Goal: Information Seeking & Learning: Find specific fact

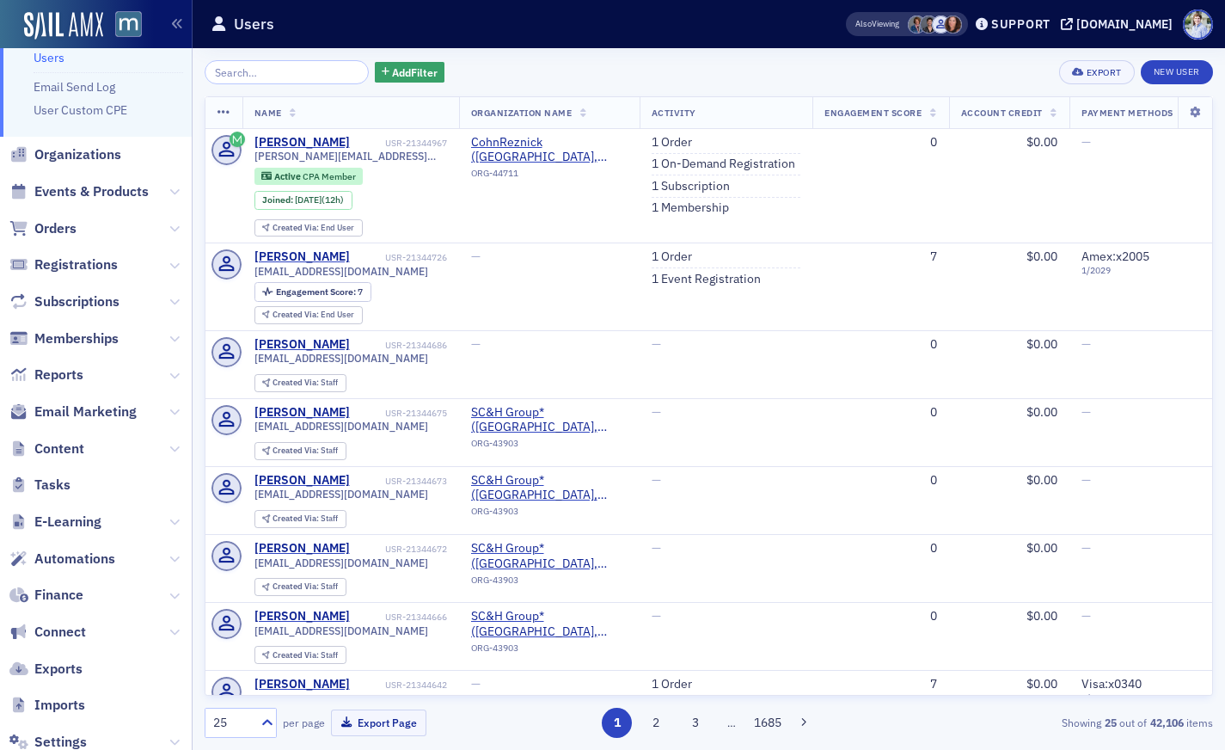
scroll to position [31, 0]
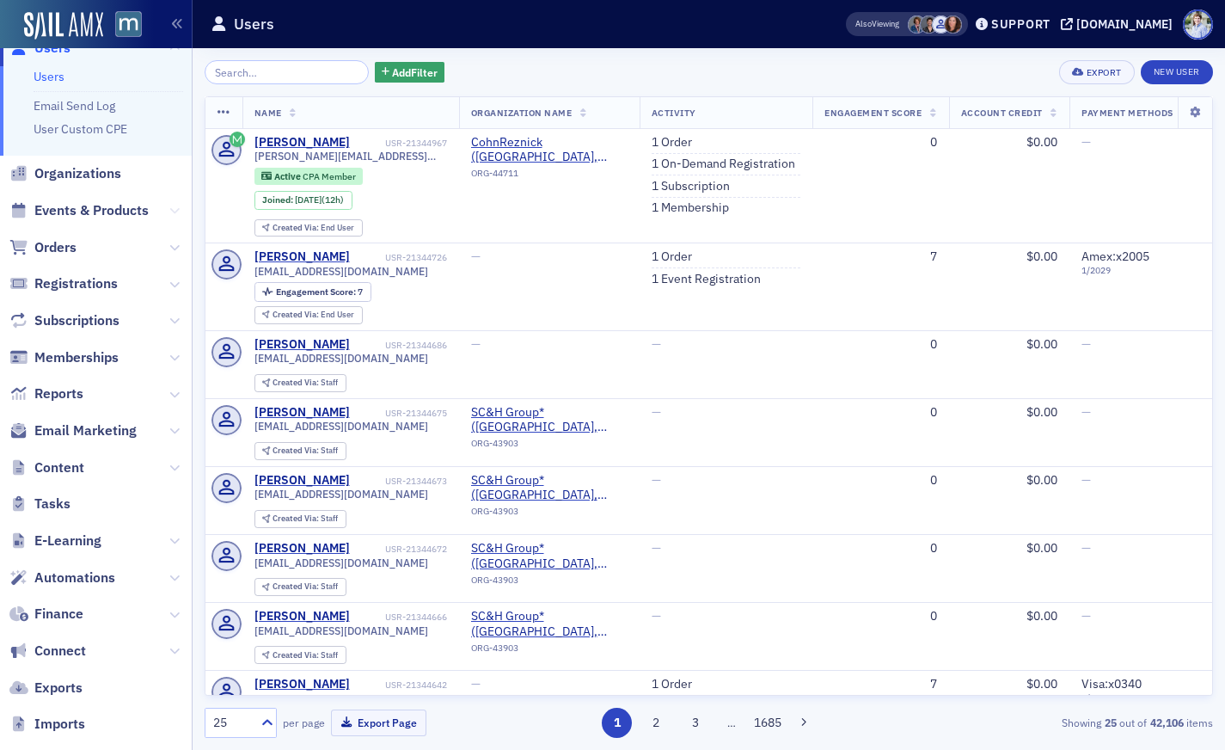
click at [170, 214] on icon at bounding box center [174, 210] width 10 height 10
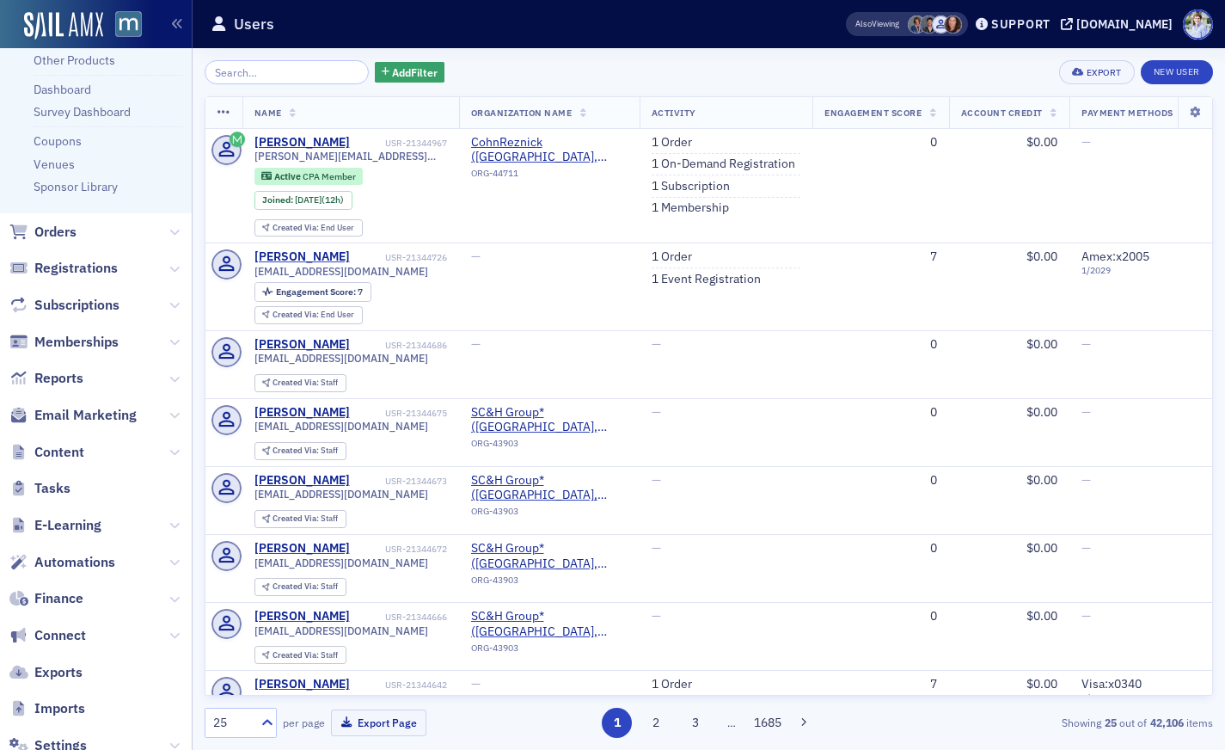
scroll to position [304, 0]
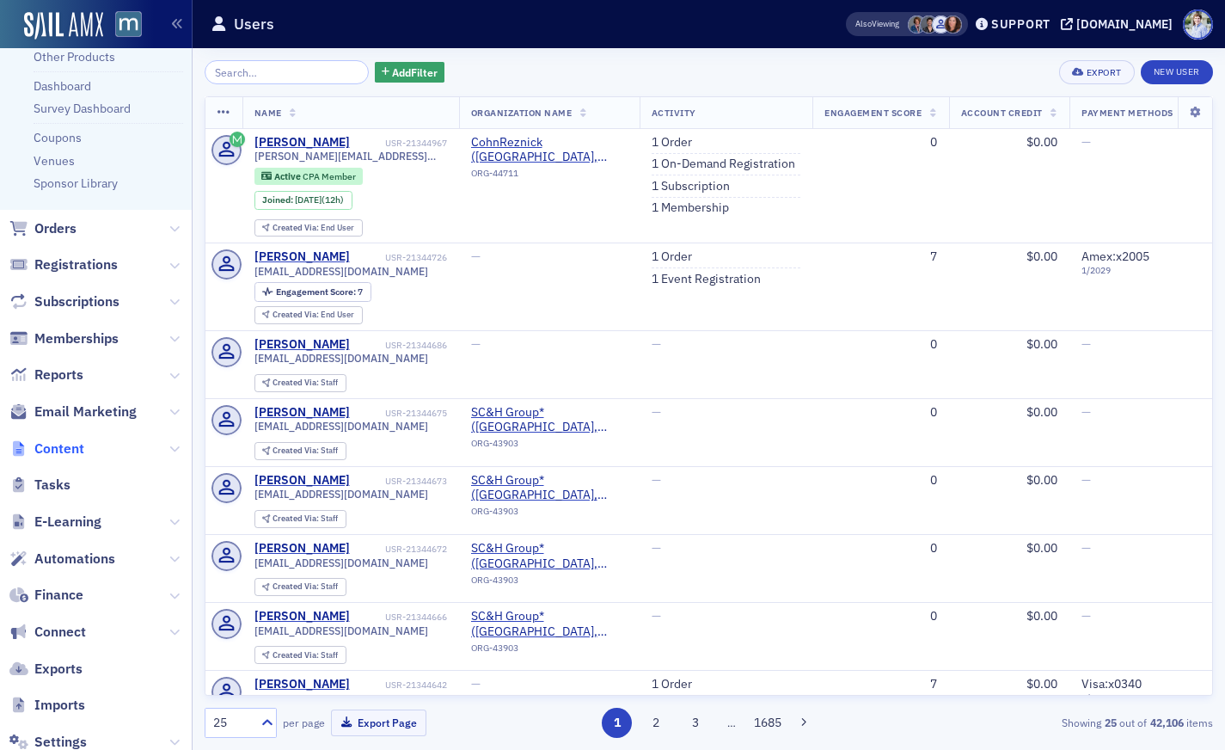
click at [70, 444] on span "Content" at bounding box center [59, 448] width 50 height 19
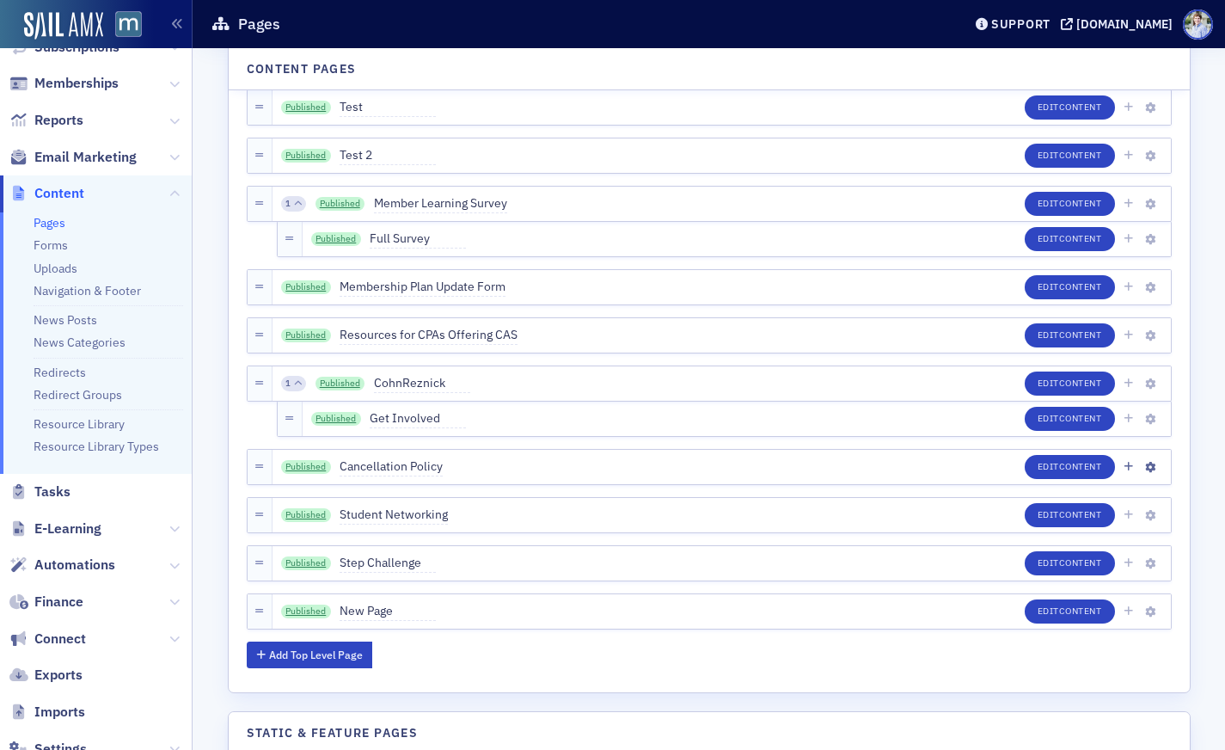
scroll to position [5978, 0]
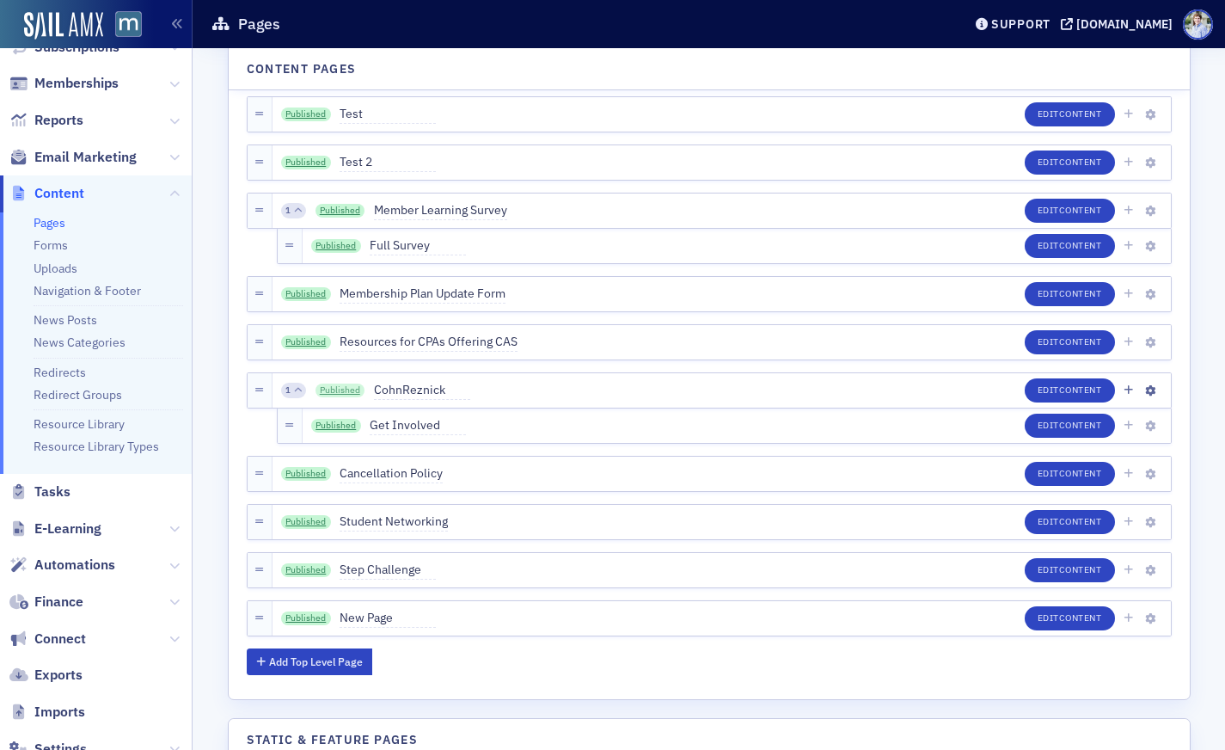
click at [326, 389] on link "Published" at bounding box center [341, 390] width 50 height 14
click at [390, 389] on span "CohnReznick" at bounding box center [422, 390] width 96 height 19
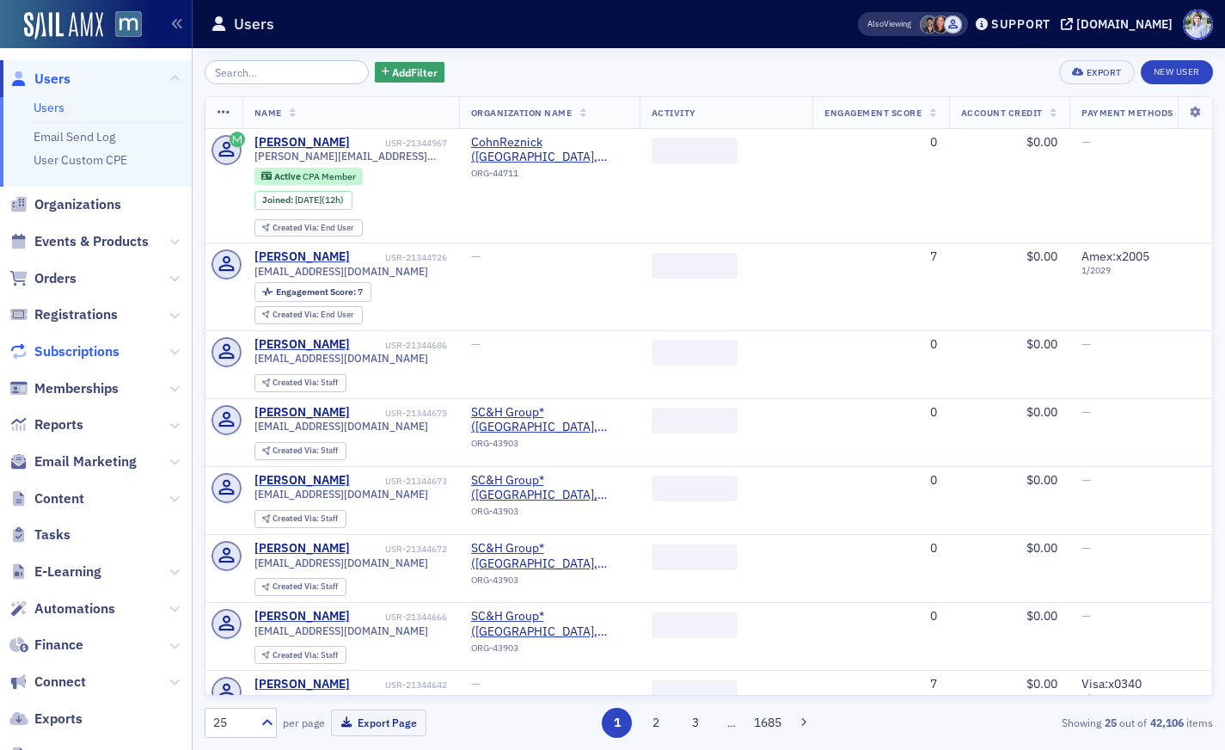
click at [88, 351] on span "Subscriptions" at bounding box center [76, 351] width 85 height 19
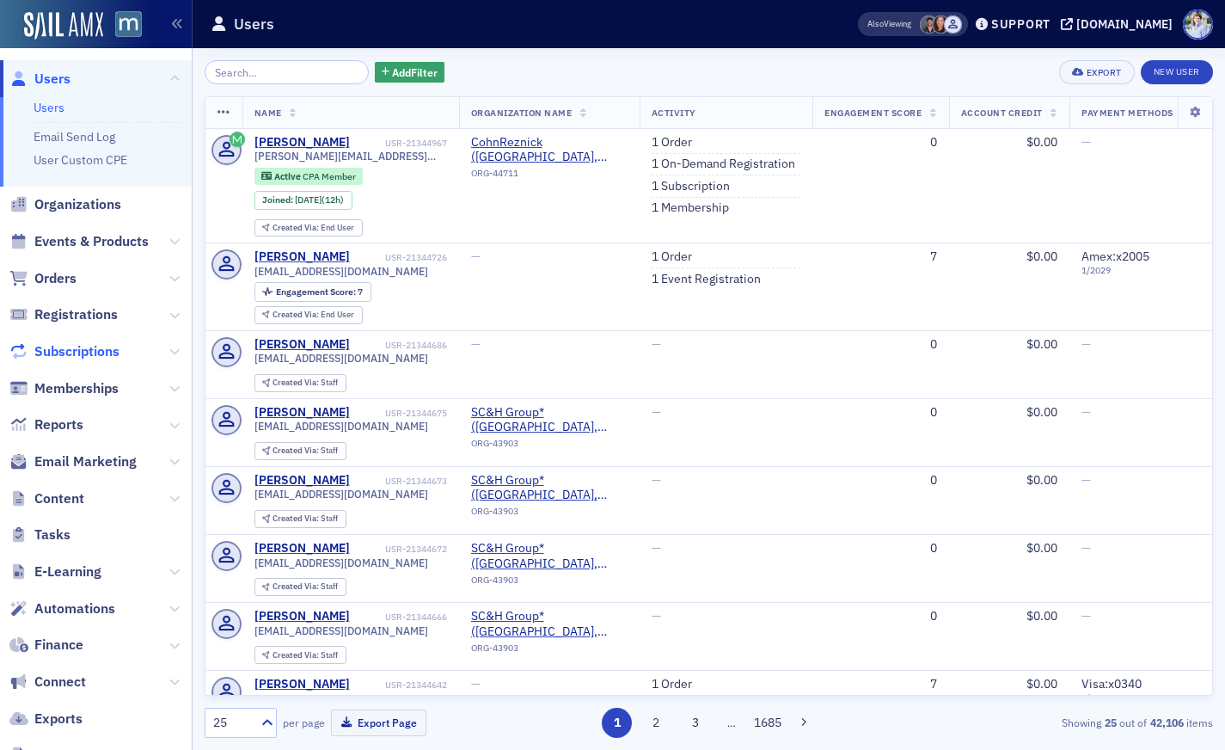
click at [81, 351] on span "Subscriptions" at bounding box center [76, 351] width 85 height 19
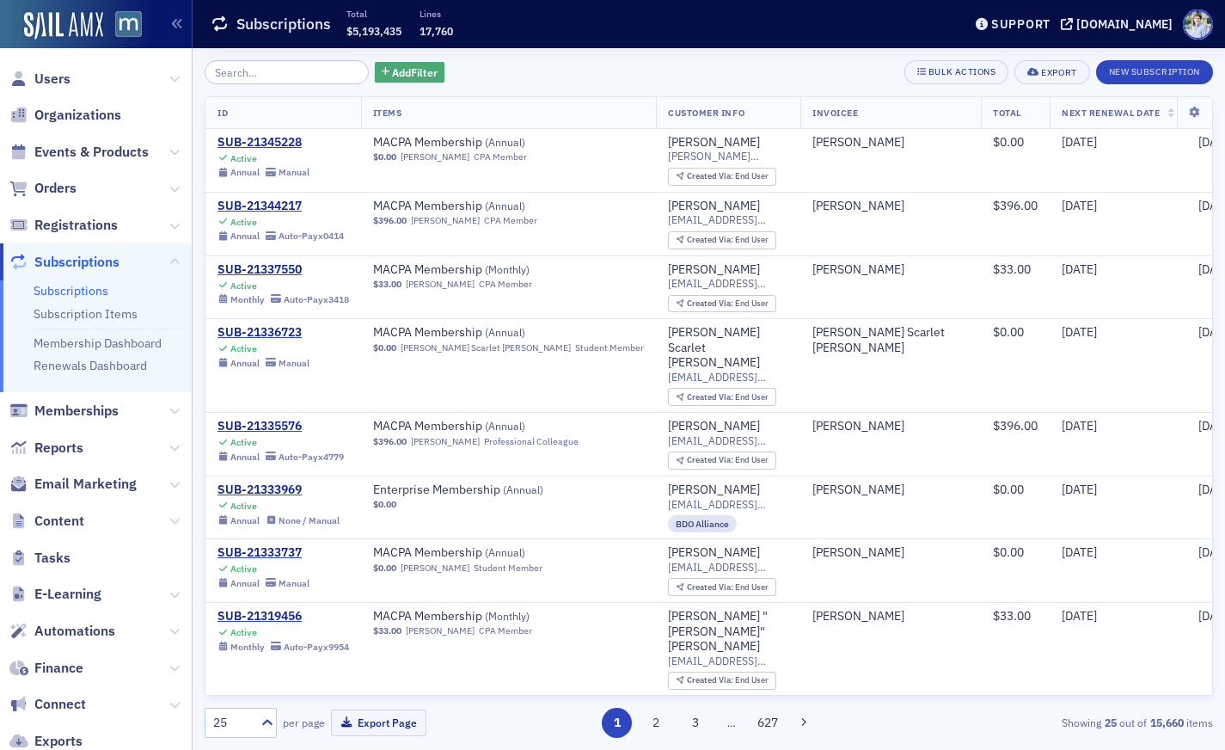
click at [392, 72] on span "Add Filter" at bounding box center [415, 71] width 46 height 15
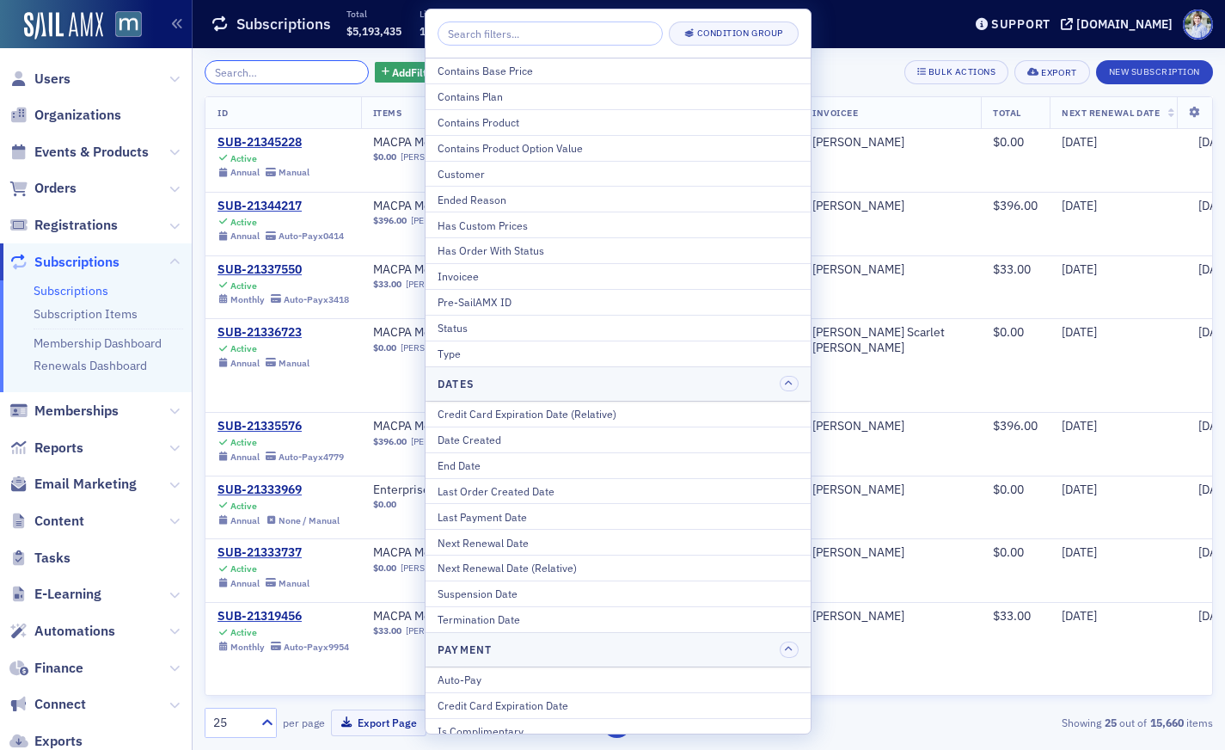
click at [331, 75] on input "search" at bounding box center [287, 72] width 164 height 24
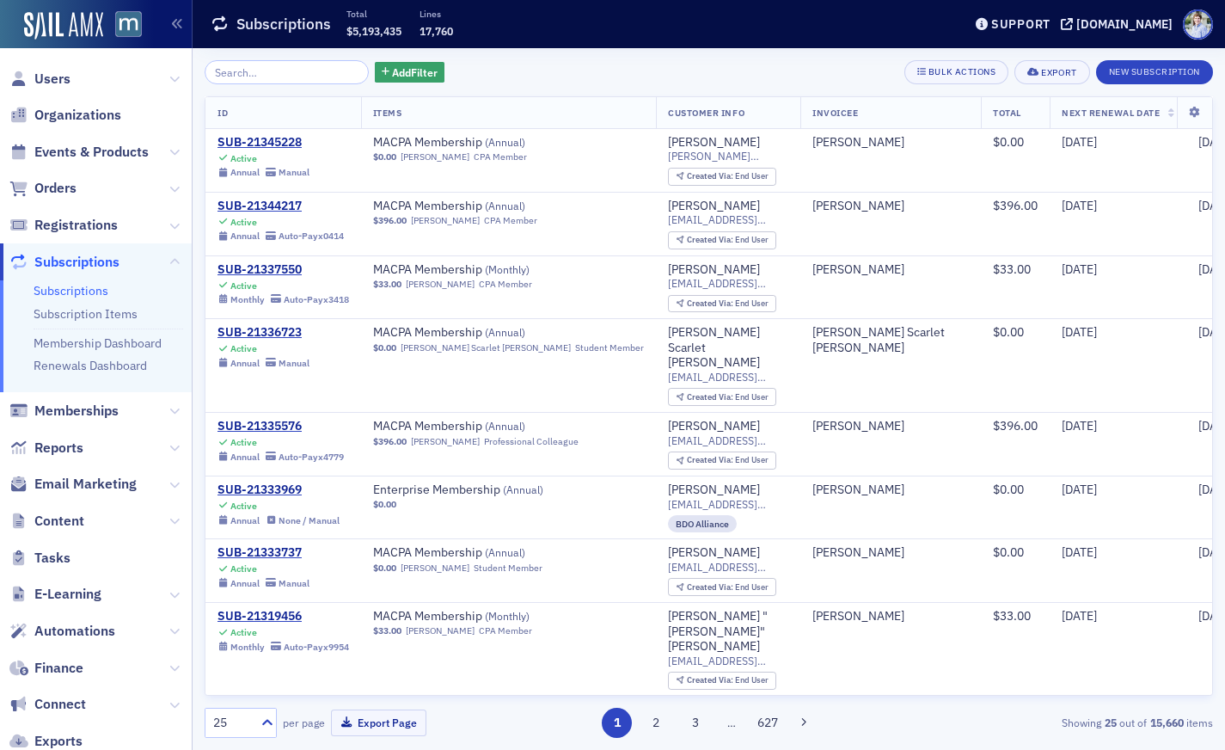
click at [92, 125] on span "Organizations" at bounding box center [96, 115] width 192 height 37
click at [95, 121] on span "Organizations" at bounding box center [77, 115] width 87 height 19
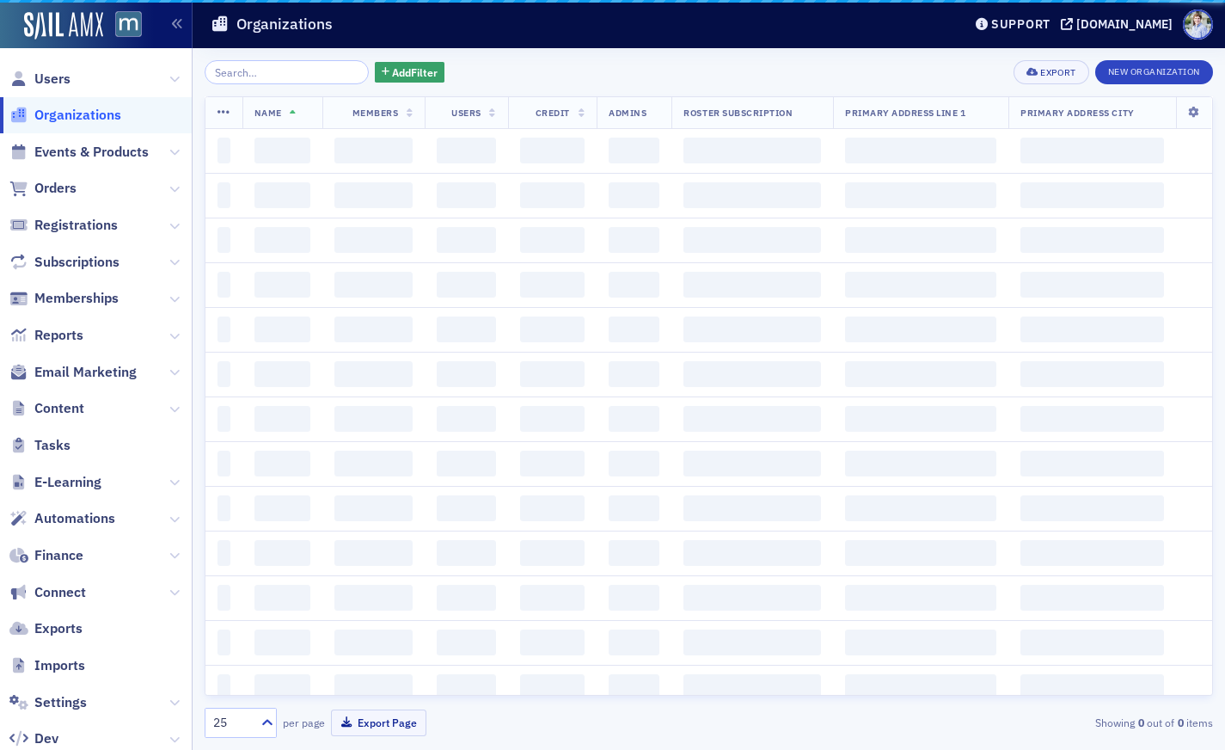
click at [262, 76] on input "search" at bounding box center [287, 72] width 164 height 24
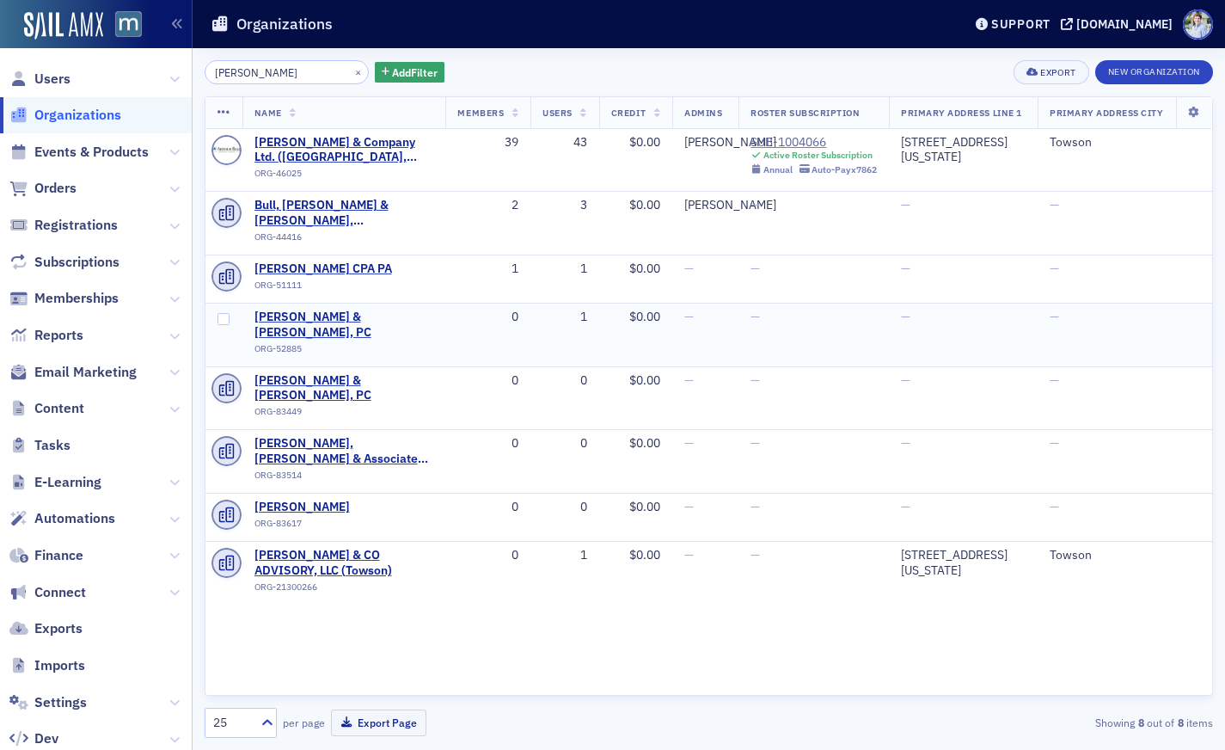
type input "cohen"
click at [369, 34] on div "Organizations" at bounding box center [574, 24] width 726 height 33
click at [274, 71] on input "cohen" at bounding box center [287, 72] width 164 height 24
click at [295, 52] on div "cohen × Add Filter Export New Organization Name Members Users Credit Admins Ros…" at bounding box center [709, 399] width 1009 height 702
click at [261, 63] on input "cohen" at bounding box center [287, 72] width 164 height 24
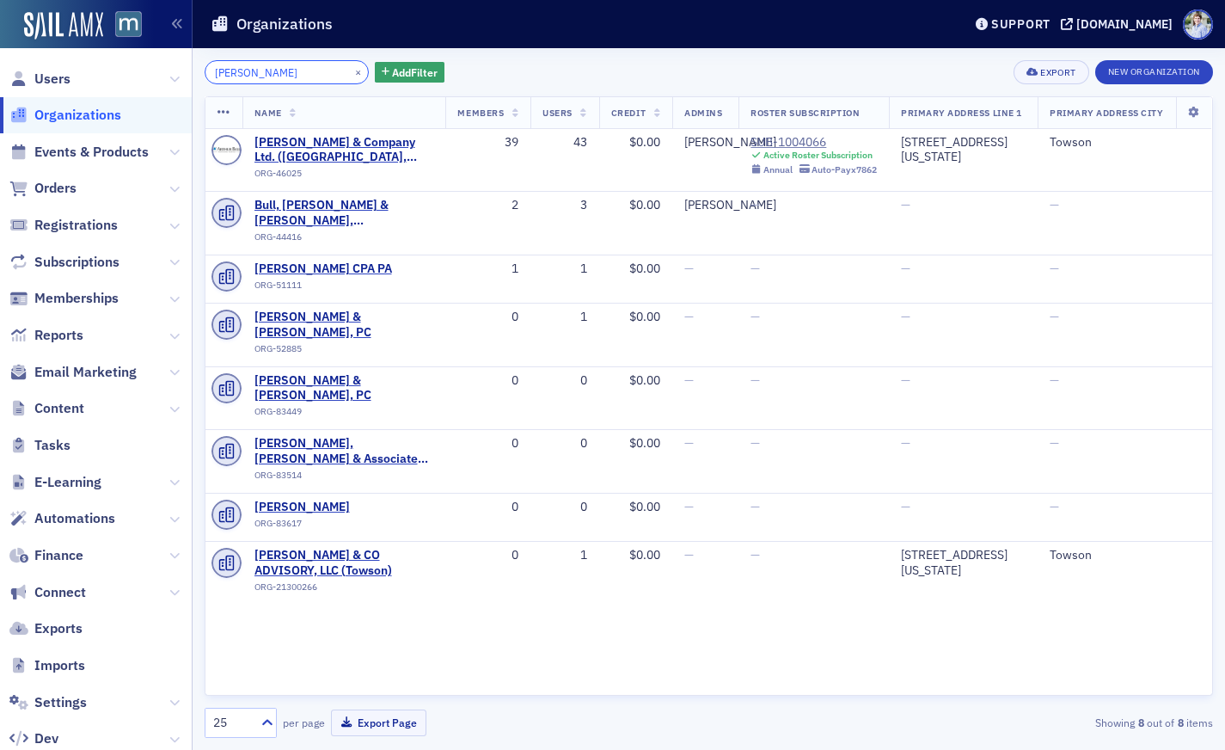
click at [261, 63] on input "cohen" at bounding box center [287, 72] width 164 height 24
click at [321, 47] on header "Organizations Support macpa.org" at bounding box center [709, 24] width 1033 height 48
drag, startPoint x: 335, startPoint y: 33, endPoint x: 304, endPoint y: 60, distance: 41.4
click at [335, 33] on div "Organizations" at bounding box center [574, 24] width 726 height 33
click at [279, 70] on input "cohen" at bounding box center [287, 72] width 164 height 24
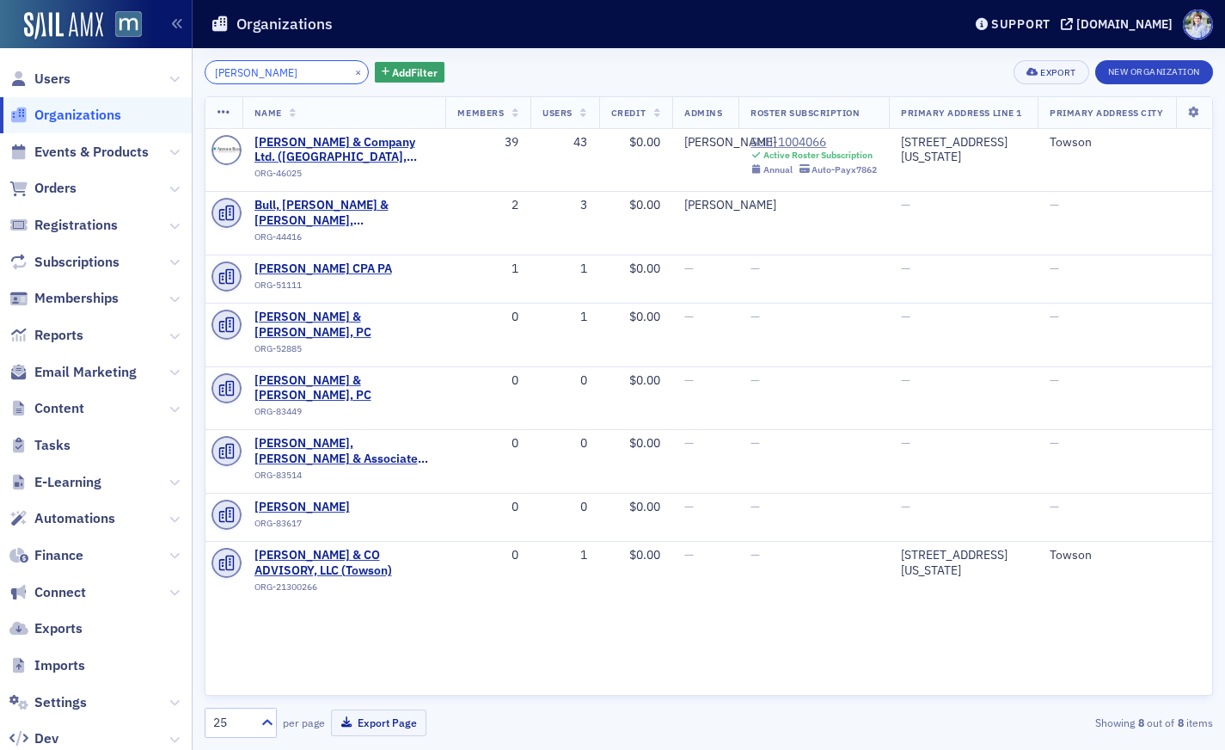
click at [279, 70] on input "cohen" at bounding box center [287, 72] width 164 height 24
click at [359, 39] on div "Organizations" at bounding box center [574, 24] width 726 height 33
click at [85, 263] on span "Subscriptions" at bounding box center [76, 262] width 85 height 19
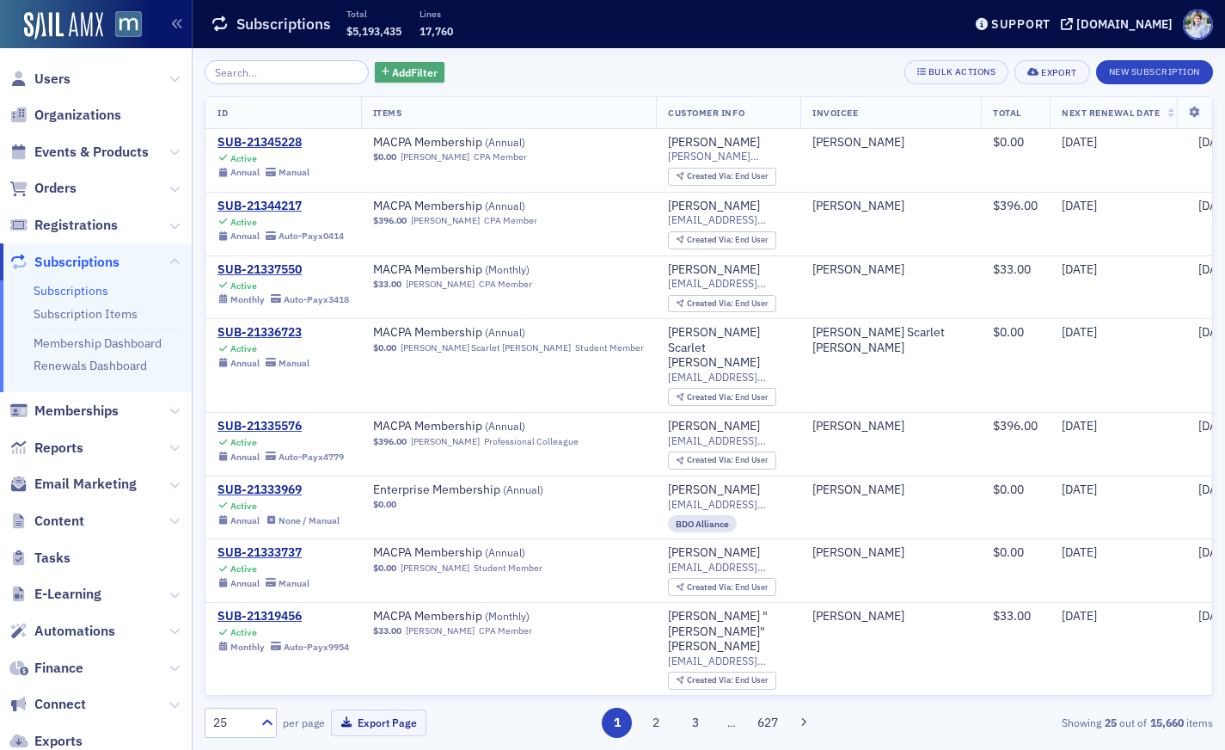
click at [392, 75] on span "Add Filter" at bounding box center [415, 71] width 46 height 15
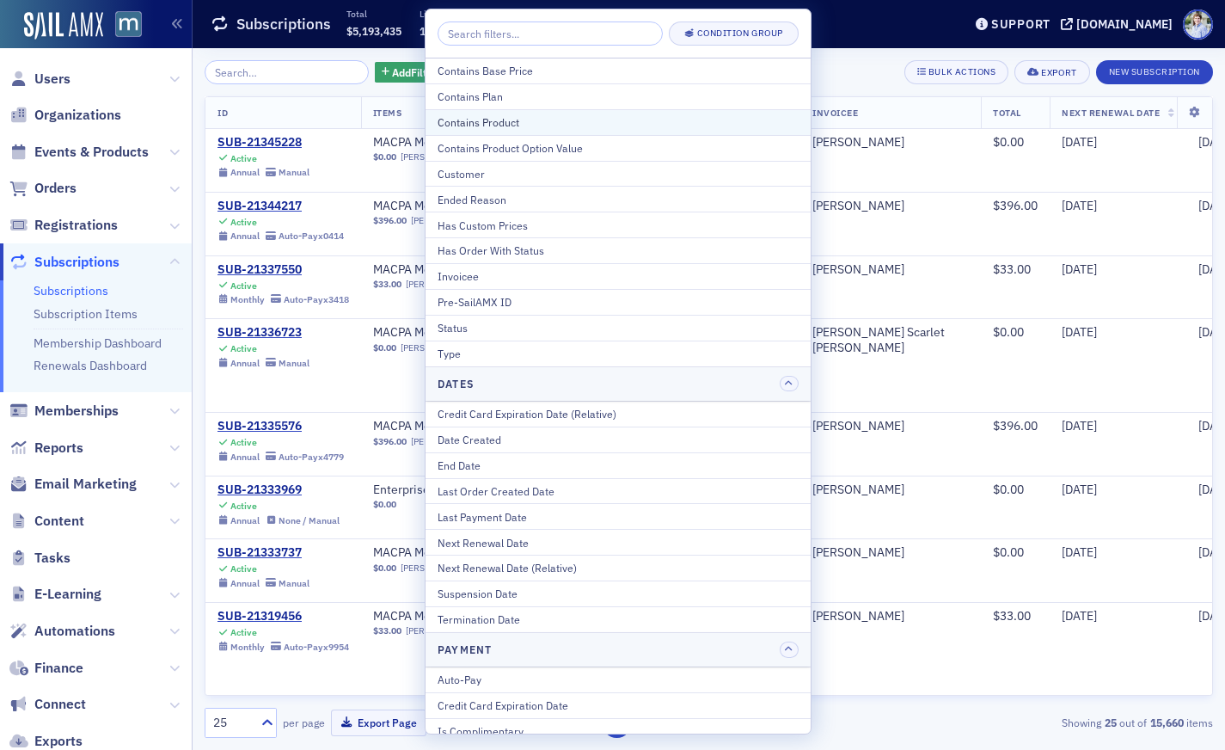
click at [481, 124] on div "Contains Product" at bounding box center [618, 121] width 361 height 15
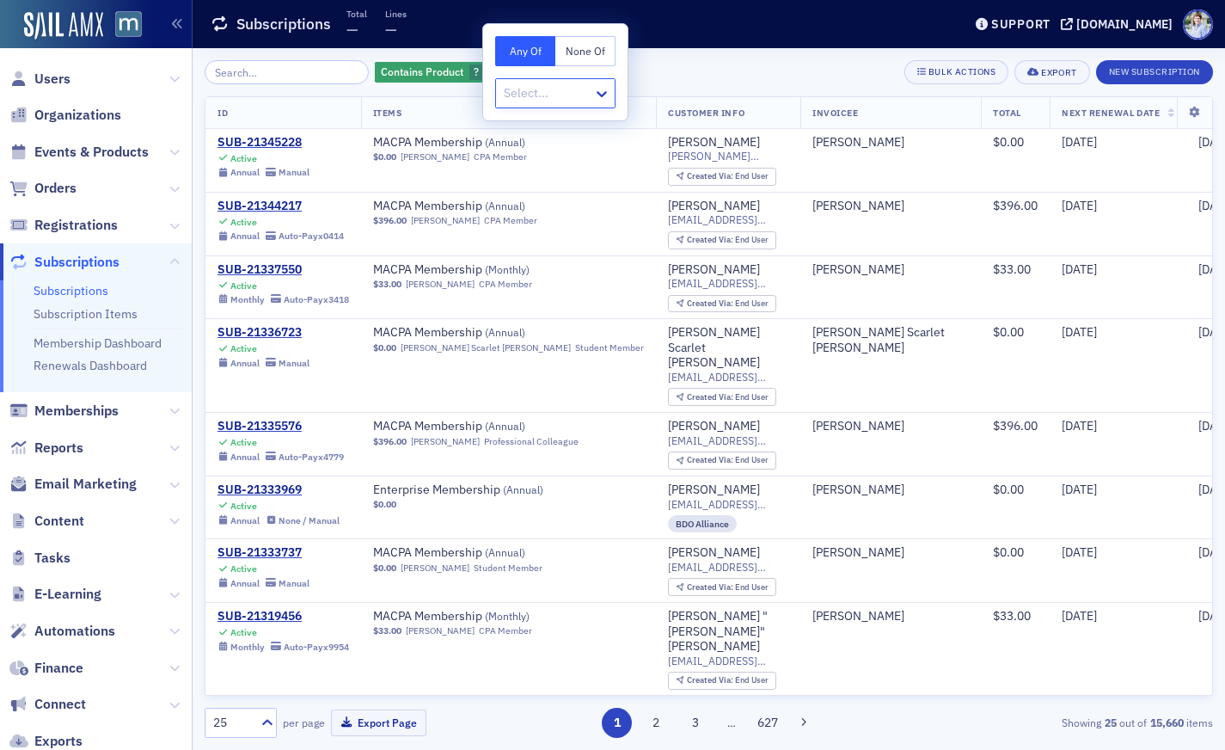
click at [490, 76] on icon "button" at bounding box center [493, 72] width 7 height 9
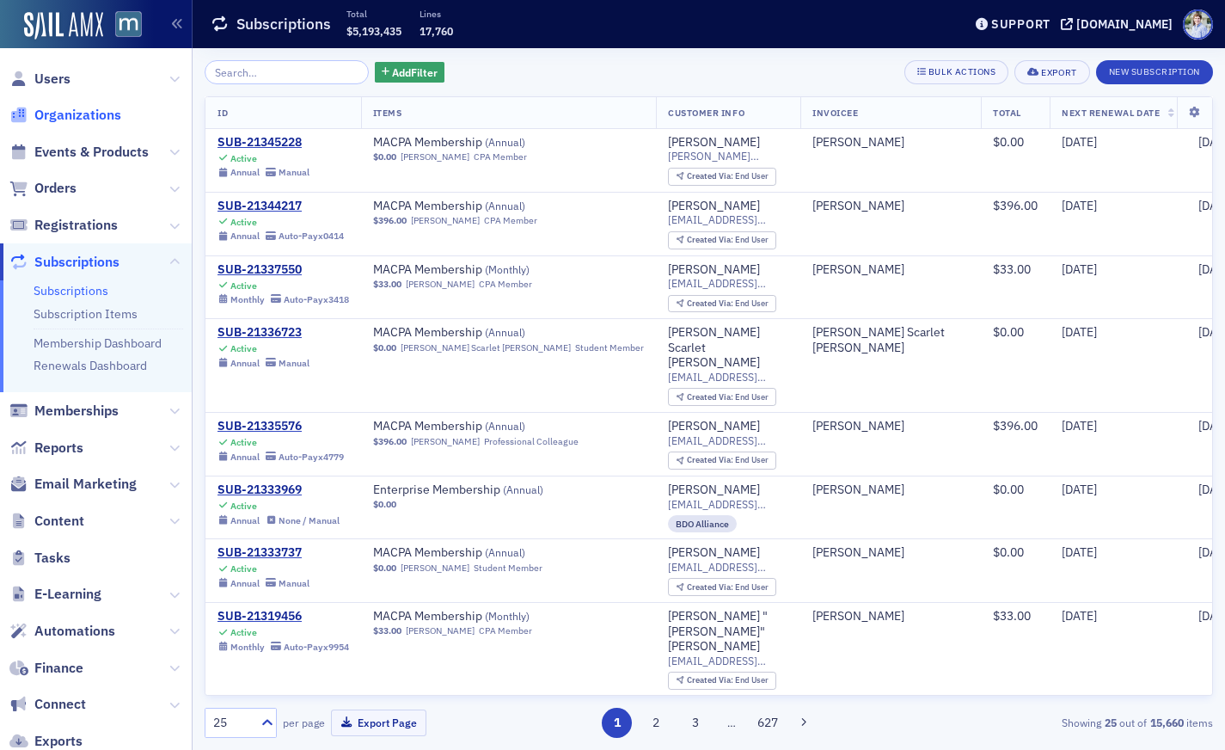
click at [55, 113] on span "Organizations" at bounding box center [77, 115] width 87 height 19
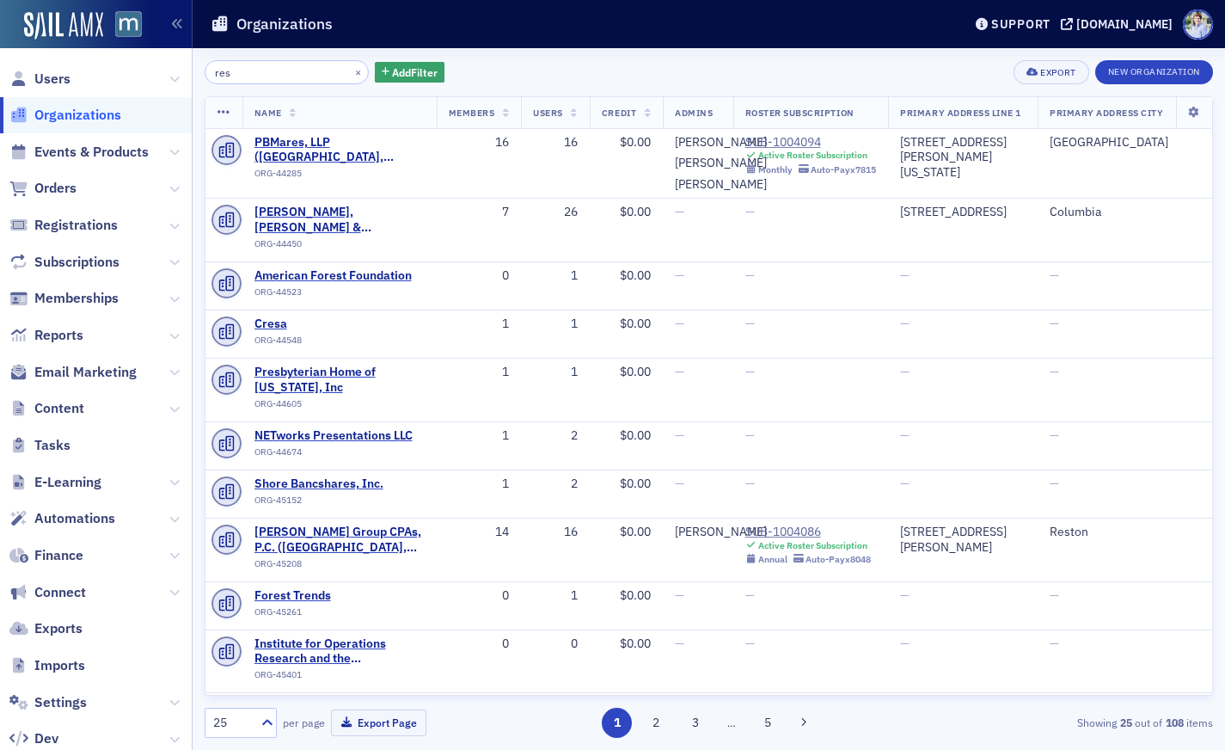
type input "resn"
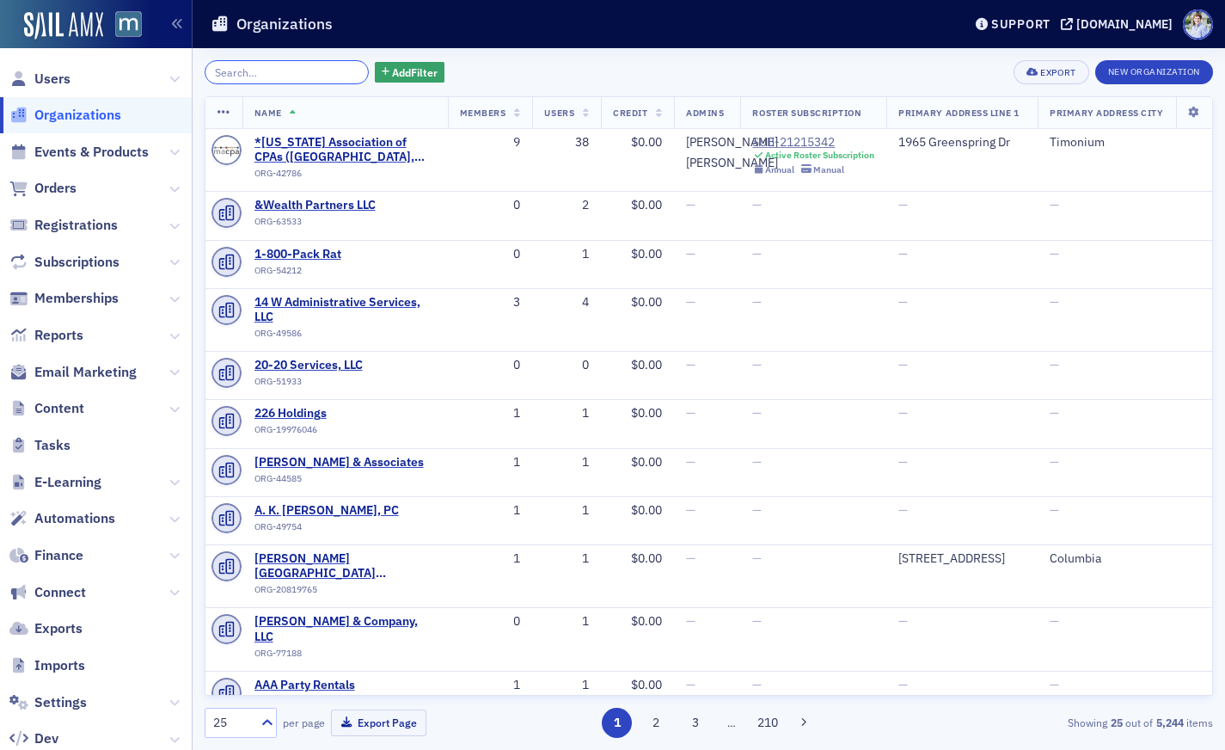
paste input "CohnReznick"
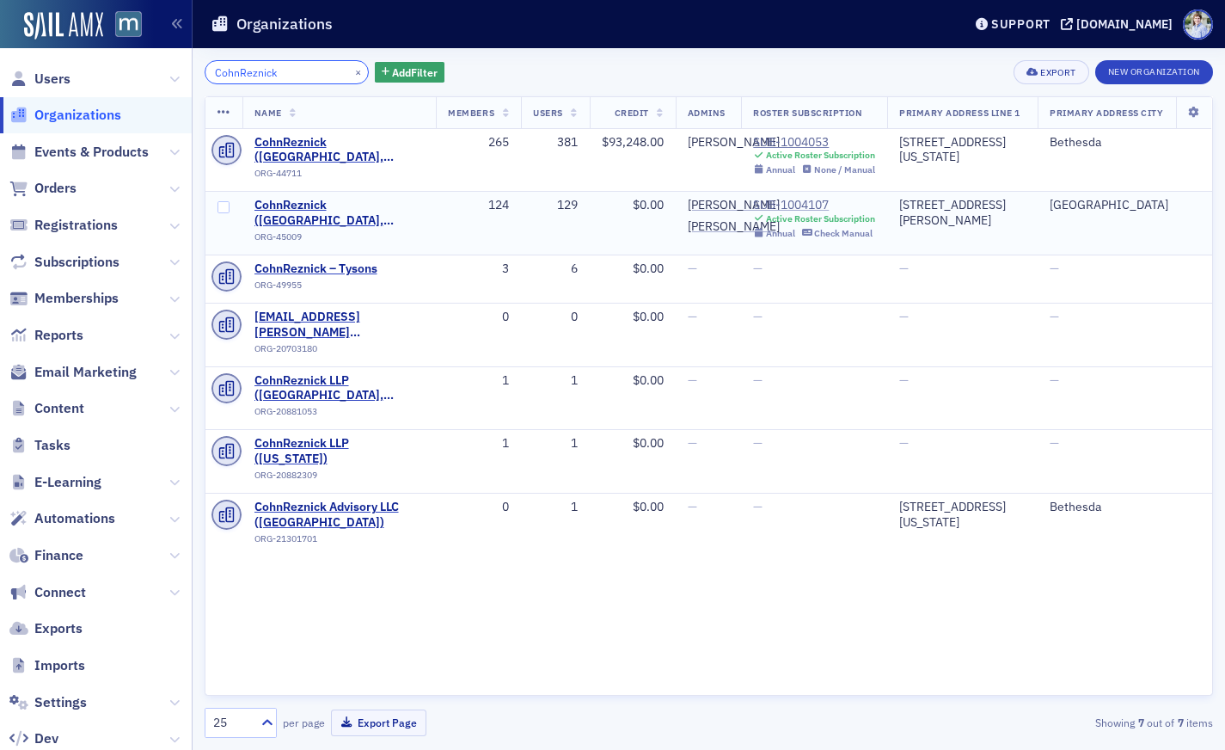
type input "CohnReznick"
click at [814, 198] on div "SUB-1004107" at bounding box center [814, 205] width 122 height 15
click at [304, 168] on div "ORG-44711" at bounding box center [339, 176] width 170 height 17
click at [310, 145] on span "CohnReznick ([GEOGRAPHIC_DATA], [GEOGRAPHIC_DATA])" at bounding box center [339, 150] width 170 height 30
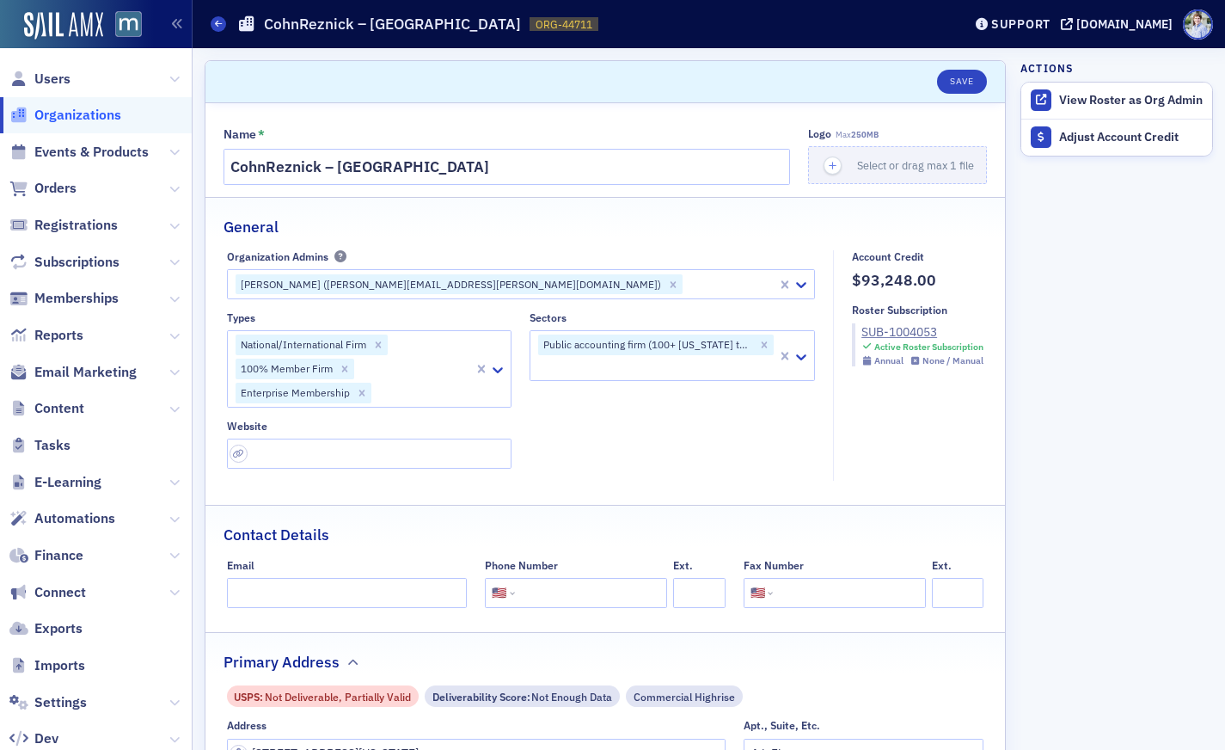
select select "US"
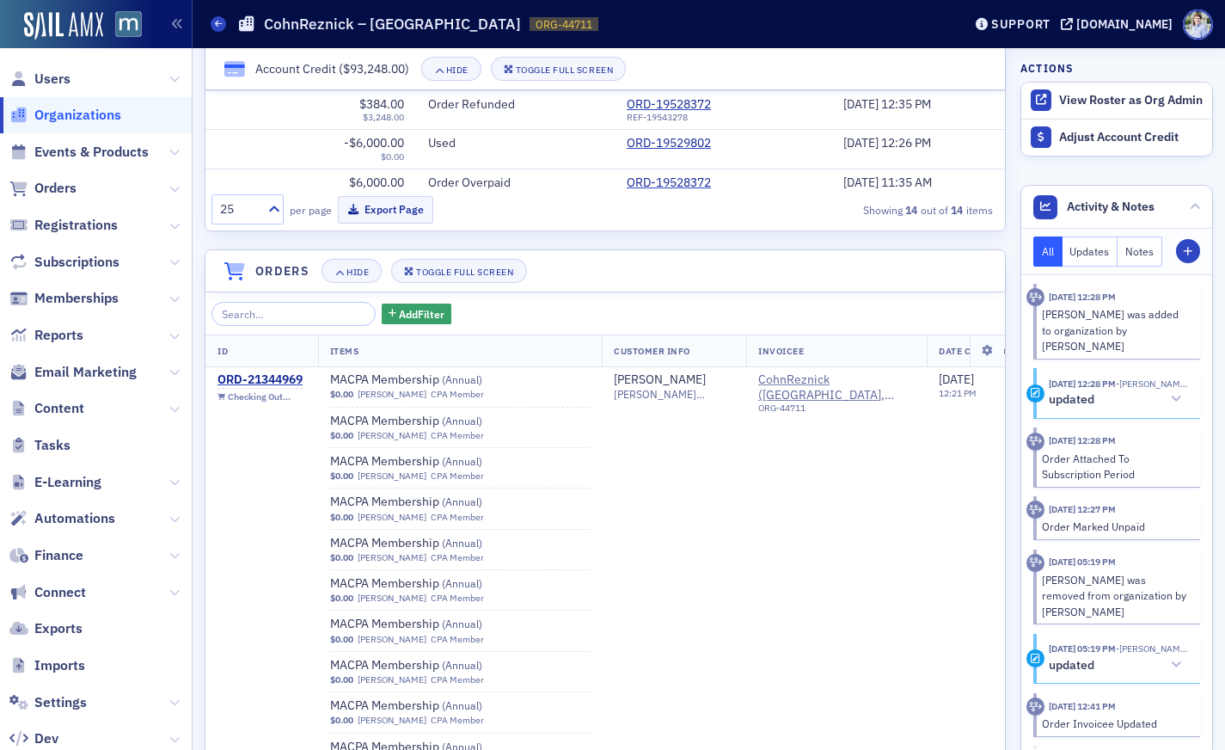
scroll to position [1605, 0]
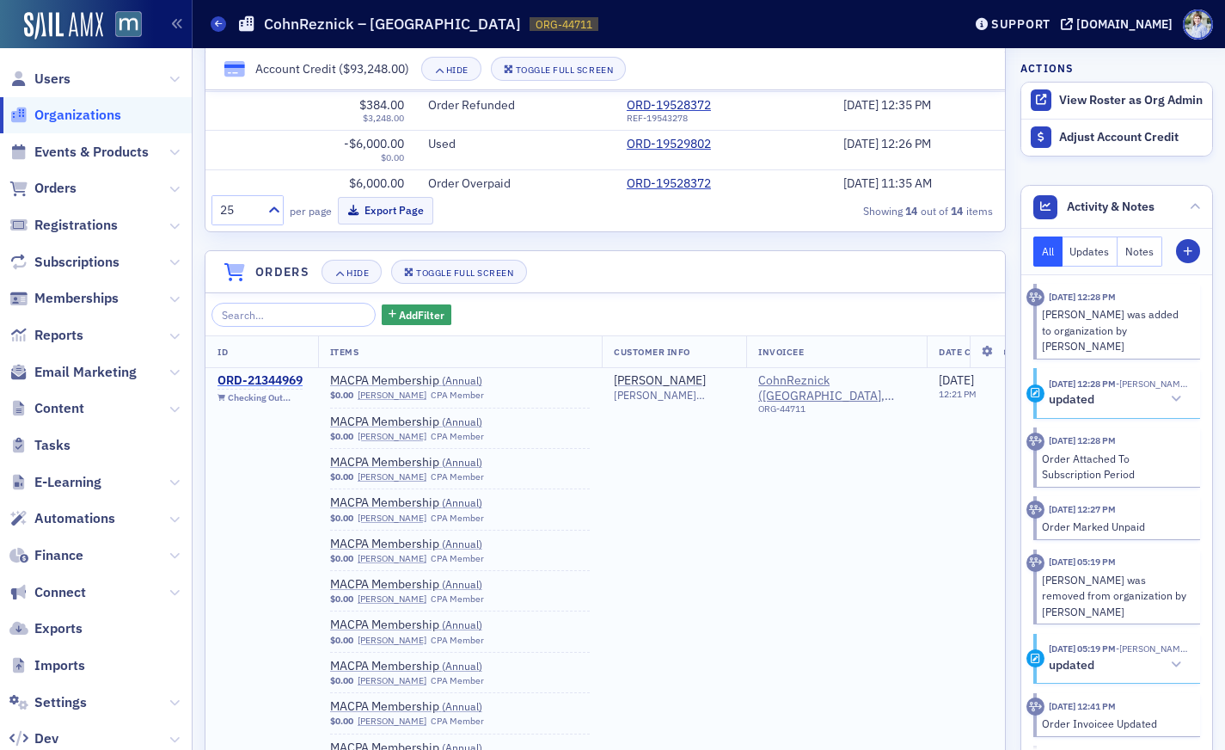
click at [278, 379] on div "ORD-21344969" at bounding box center [260, 380] width 85 height 15
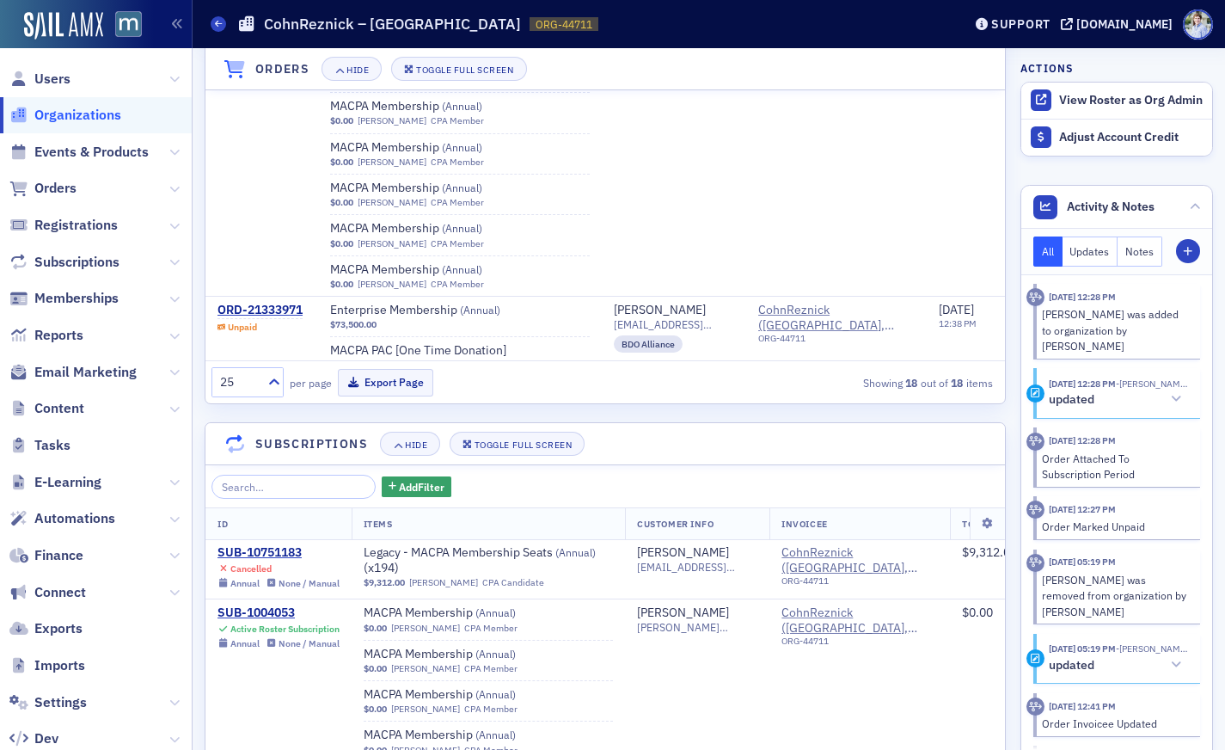
scroll to position [1942, 0]
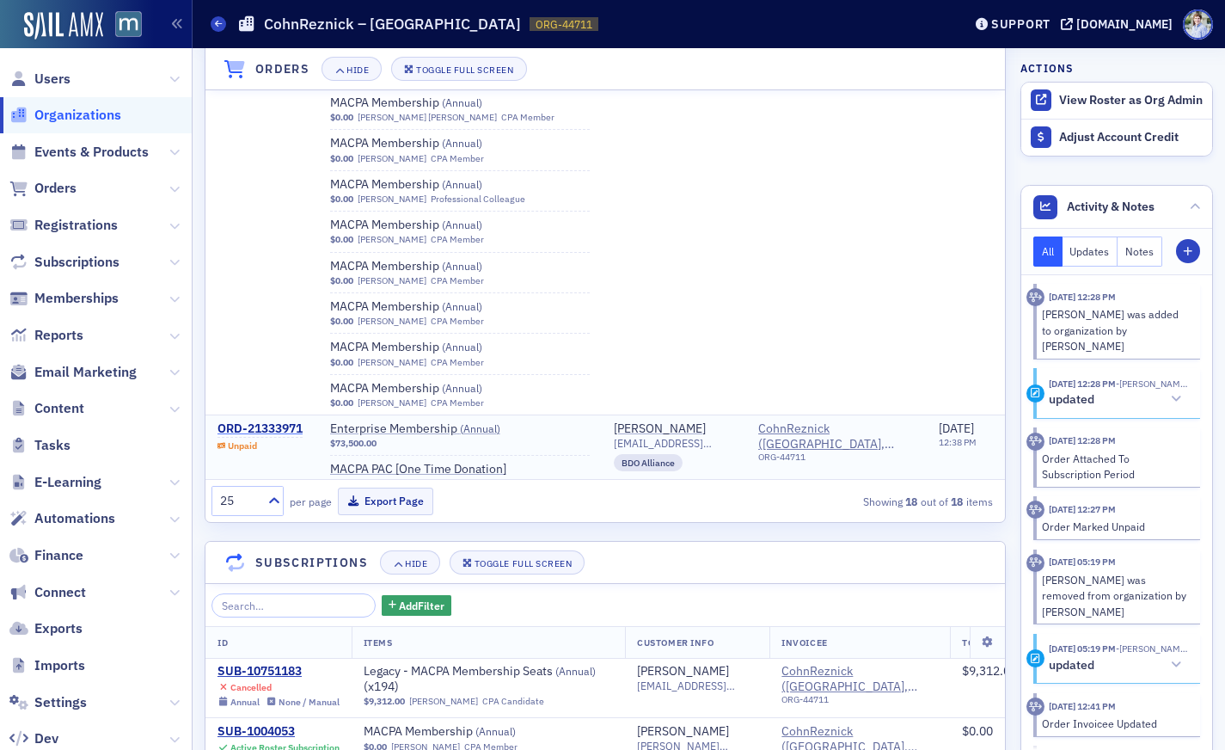
click at [269, 425] on div "ORD-21333971" at bounding box center [260, 428] width 85 height 15
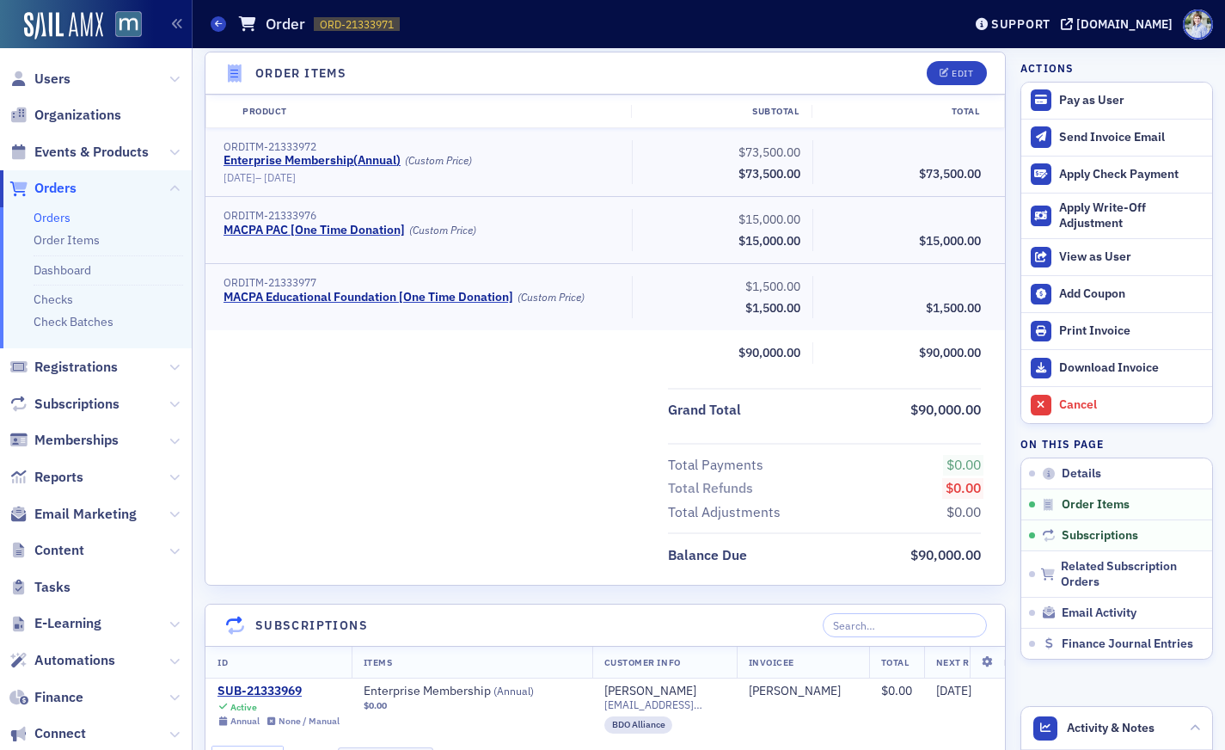
scroll to position [550, 0]
click at [175, 155] on icon at bounding box center [174, 152] width 10 height 10
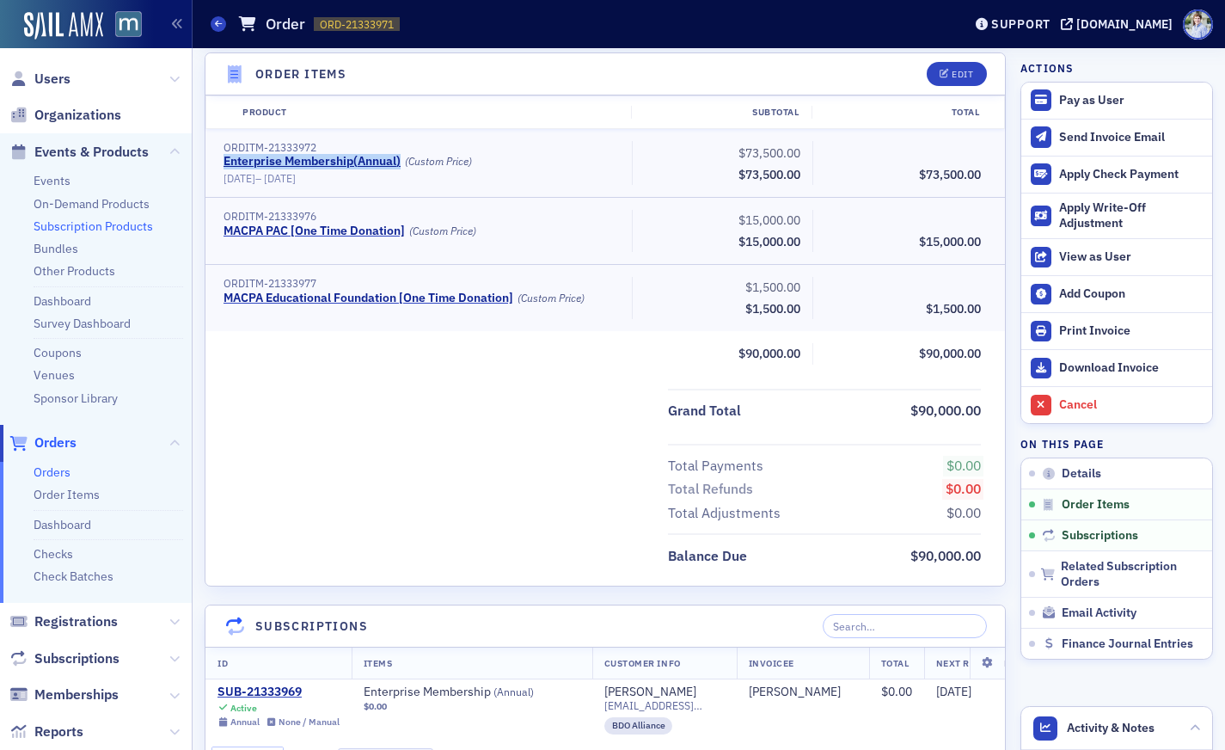
click at [64, 227] on link "Subscription Products" at bounding box center [94, 225] width 120 height 15
click at [401, 408] on div "Grand Total $90,000.00" at bounding box center [605, 406] width 800 height 34
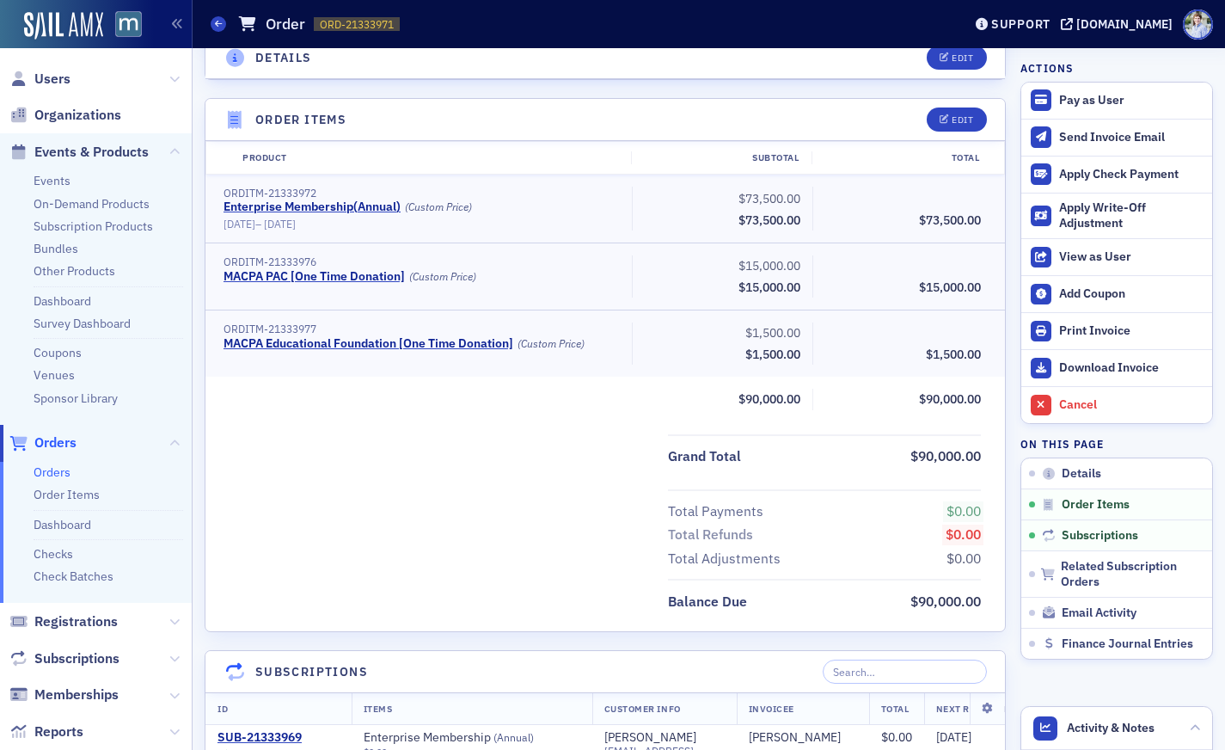
scroll to position [478, 0]
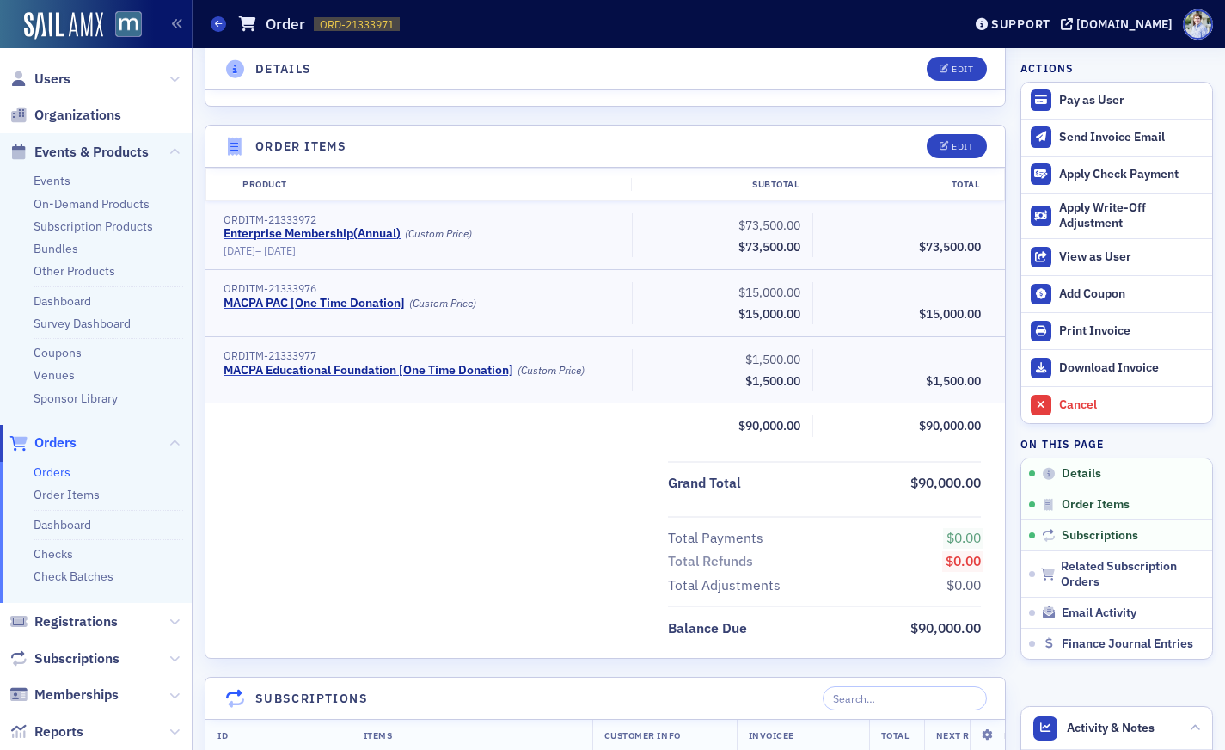
click at [549, 115] on div "Details Edit Unpaid Customer Lauren McDonough Invoicee CohnReznick – Bethesda D…" at bounding box center [605, 426] width 801 height 1689
click at [549, 109] on div "Details Edit Unpaid Customer Lauren McDonough Invoicee CohnReznick – Bethesda D…" at bounding box center [605, 426] width 801 height 1689
click at [536, 107] on div "Details Edit Unpaid Customer Lauren McDonough Invoicee CohnReznick – Bethesda D…" at bounding box center [605, 426] width 801 height 1689
click at [530, 108] on div "Details Edit Unpaid Customer Lauren McDonough Invoicee CohnReznick – Bethesda D…" at bounding box center [605, 426] width 801 height 1689
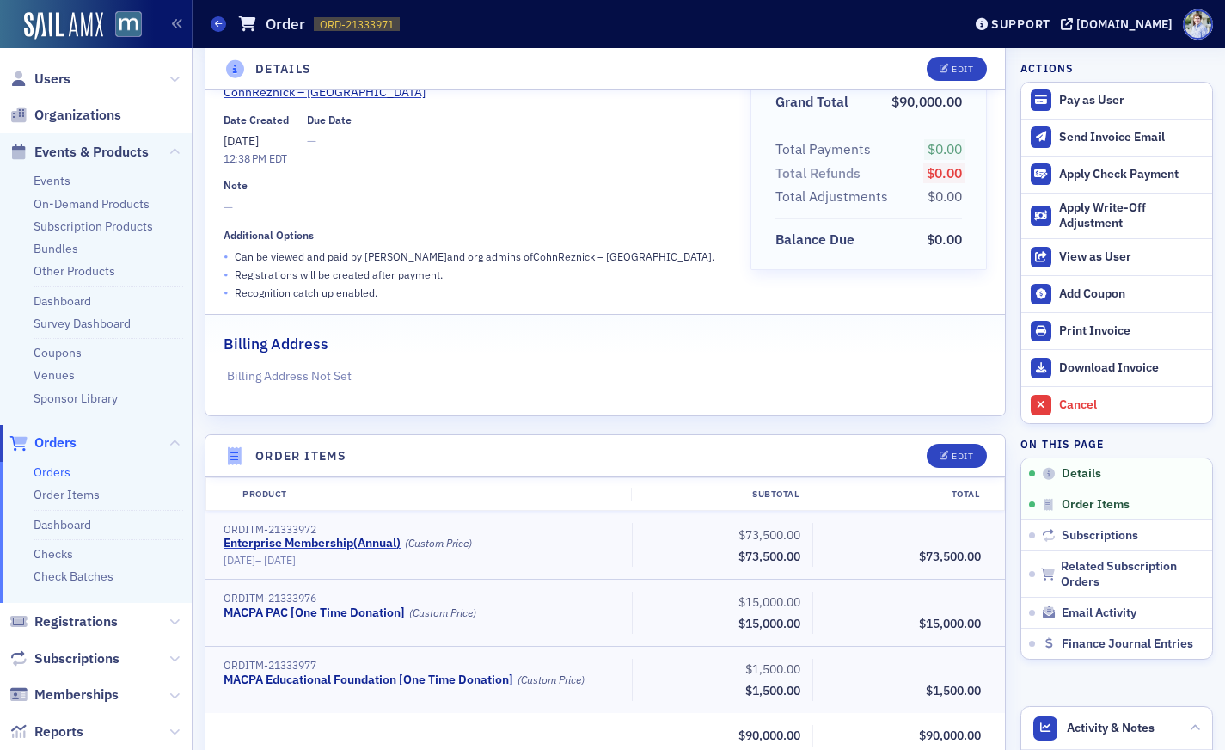
scroll to position [166, 0]
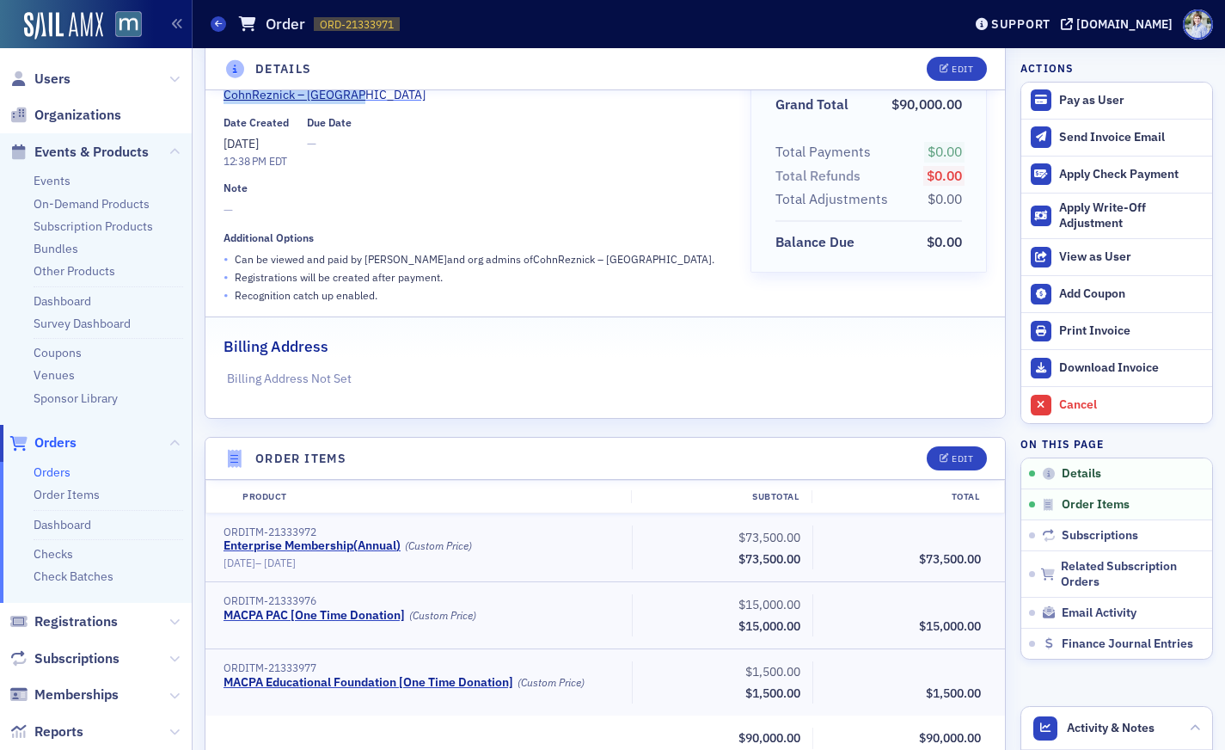
click at [303, 101] on span "CohnReznick – Bethesda" at bounding box center [325, 95] width 202 height 18
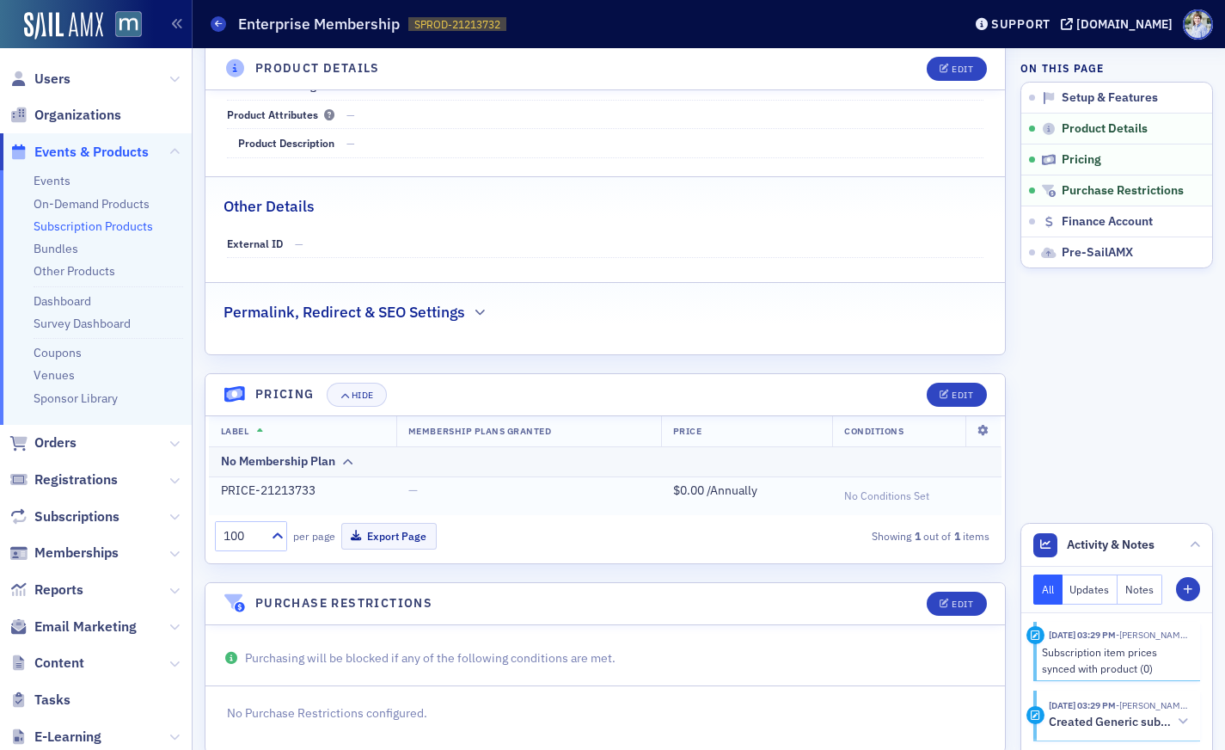
scroll to position [510, 0]
click at [72, 229] on link "Subscription Products" at bounding box center [94, 225] width 120 height 15
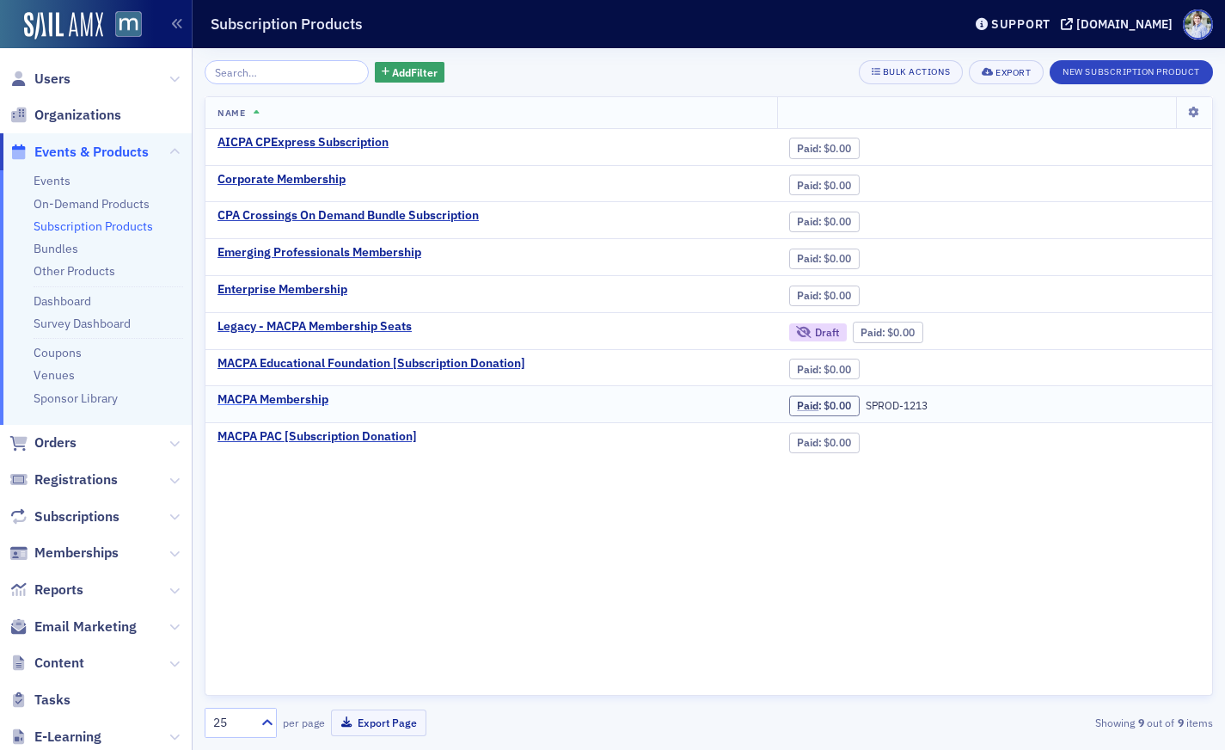
click at [252, 395] on div "MACPA Membership" at bounding box center [273, 399] width 111 height 15
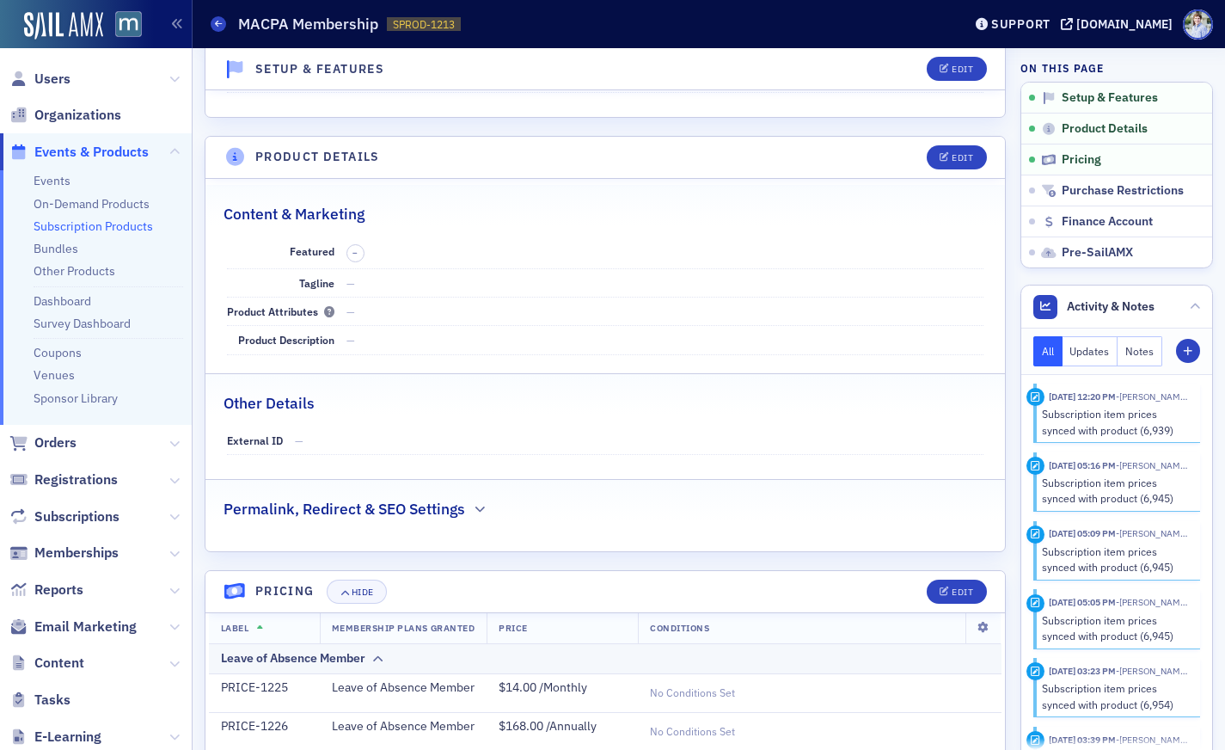
scroll to position [282, 0]
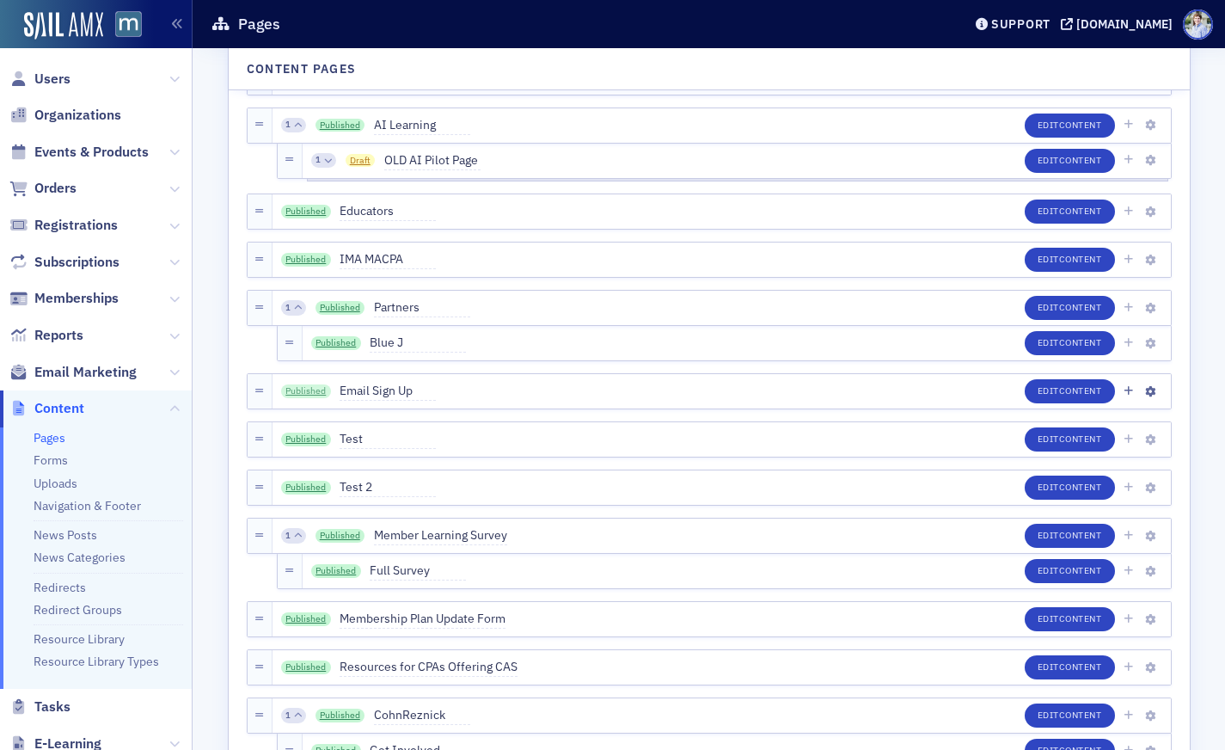
scroll to position [4528, 0]
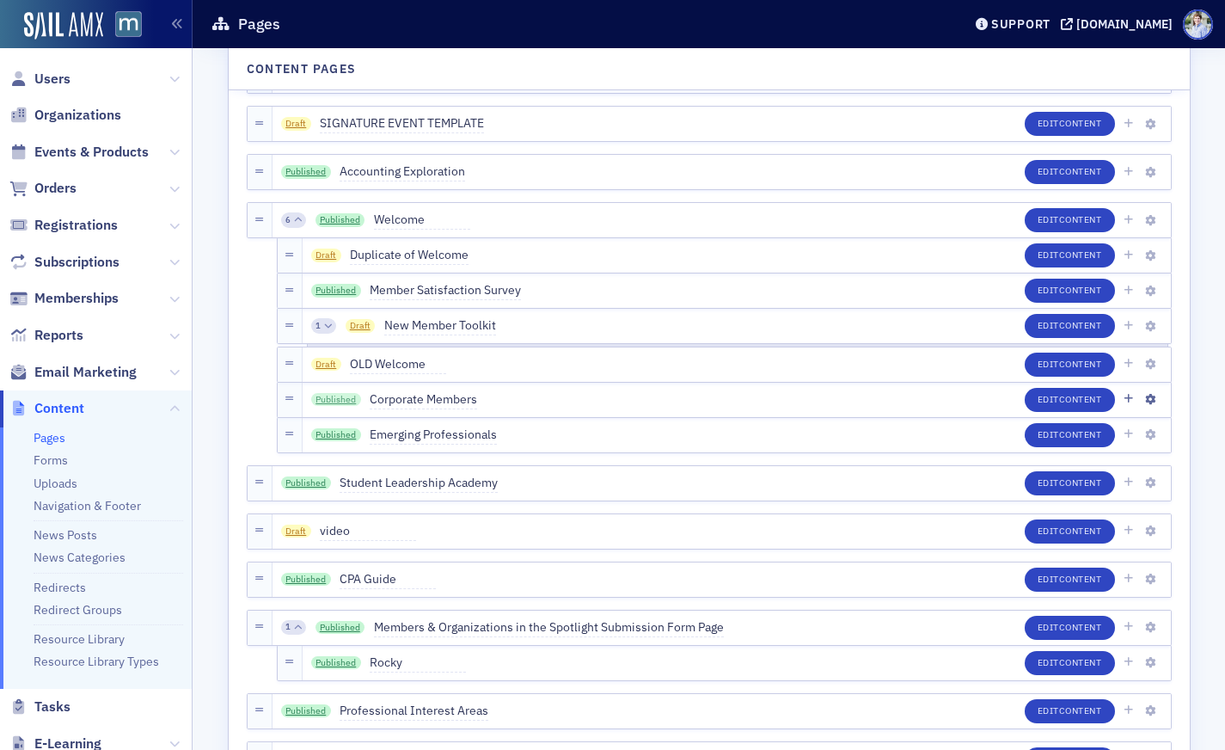
click at [336, 401] on link "Published" at bounding box center [336, 400] width 50 height 14
click at [340, 219] on link "Published" at bounding box center [341, 220] width 50 height 14
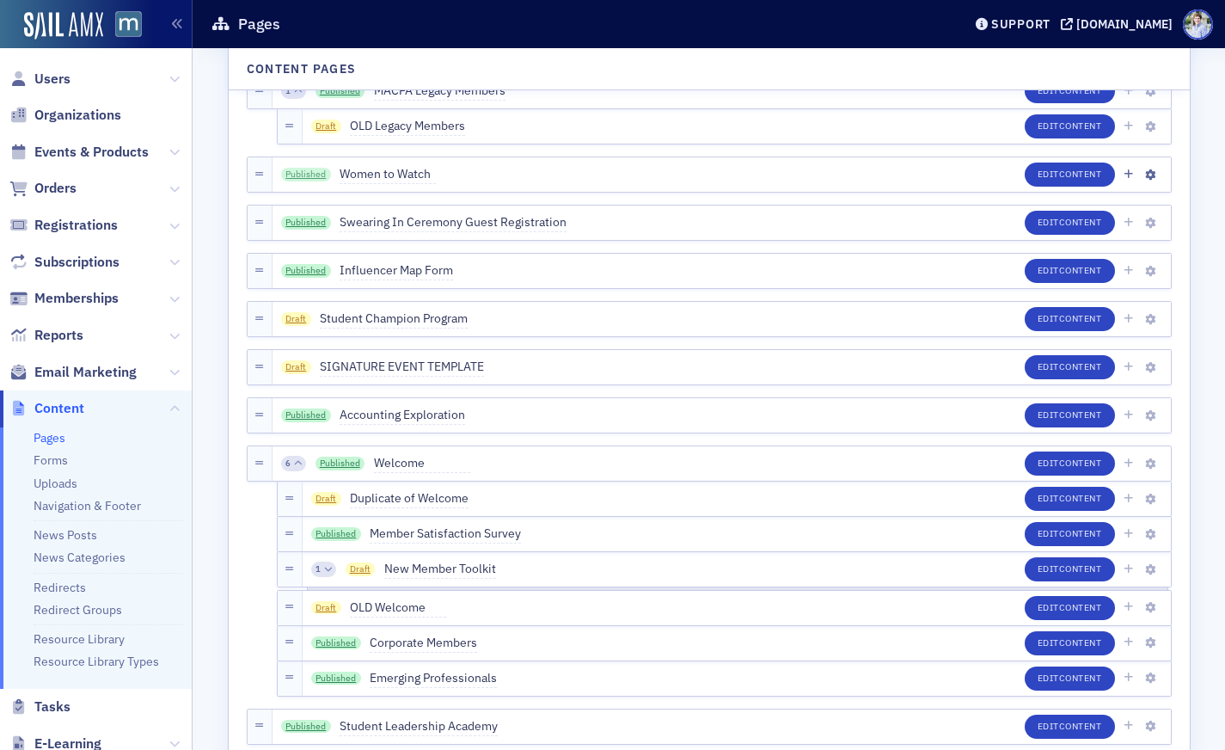
scroll to position [4286, 0]
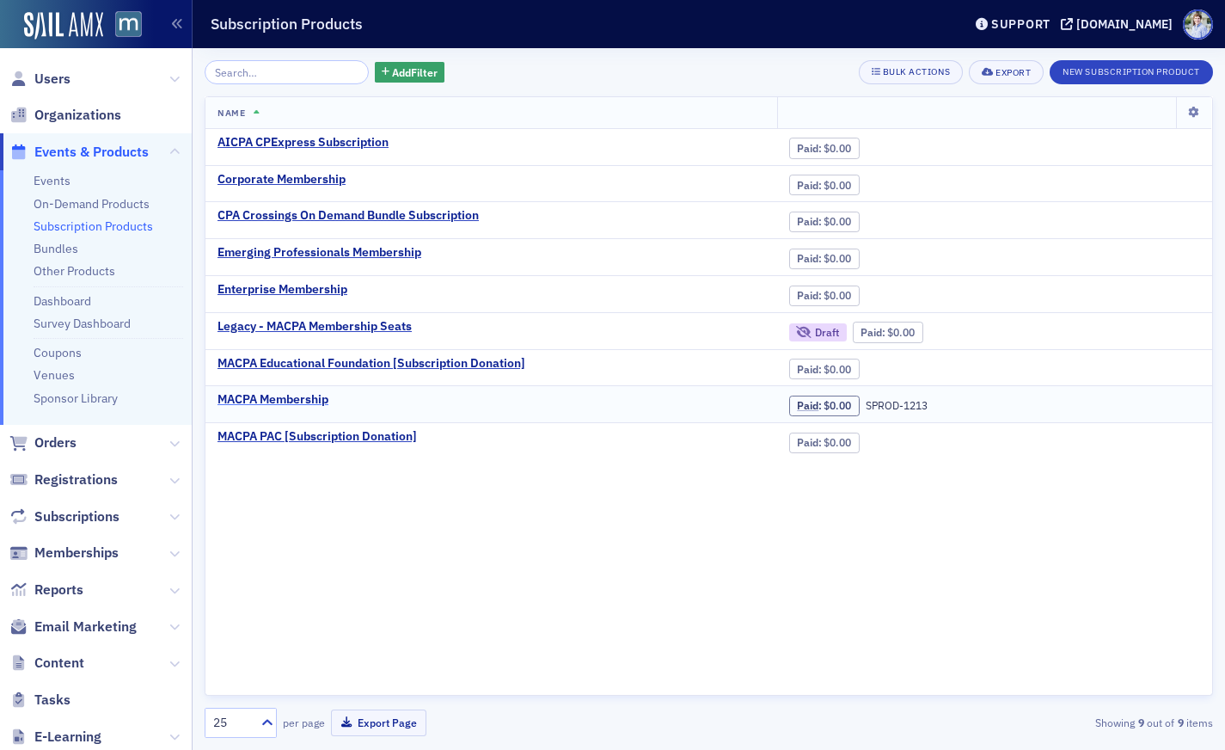
click at [311, 402] on div "MACPA Membership" at bounding box center [273, 399] width 111 height 15
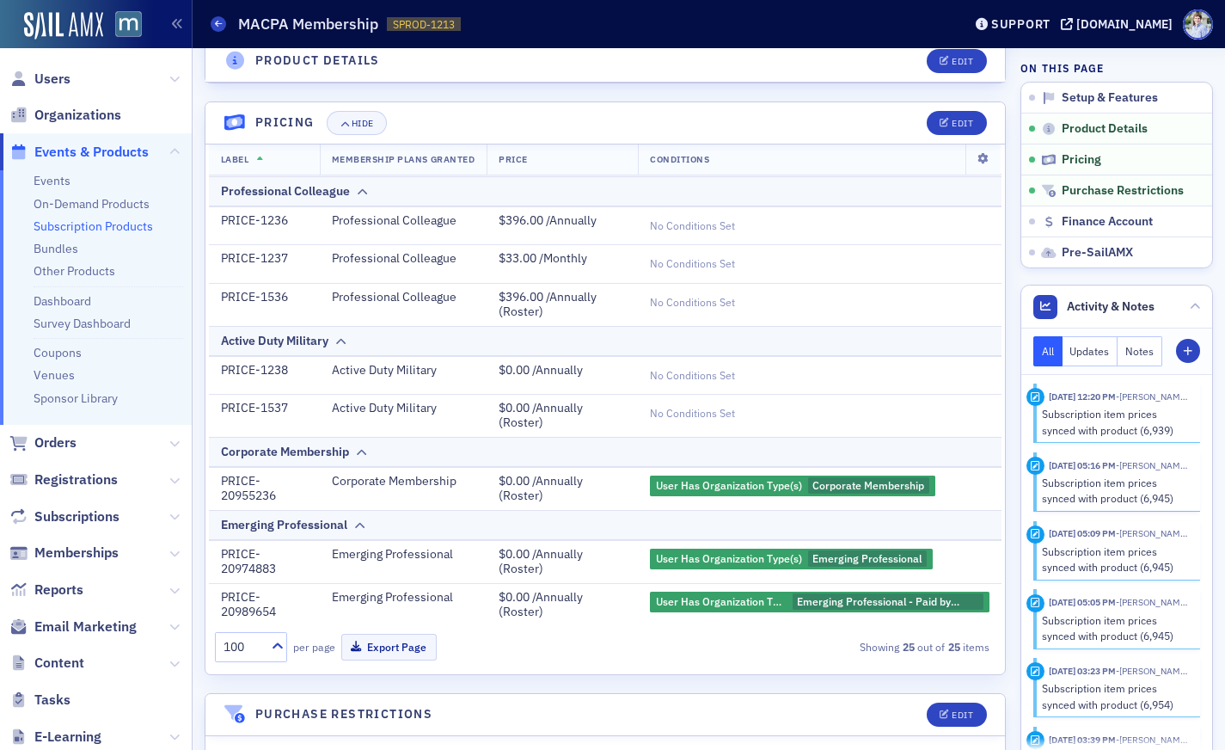
scroll to position [787, 0]
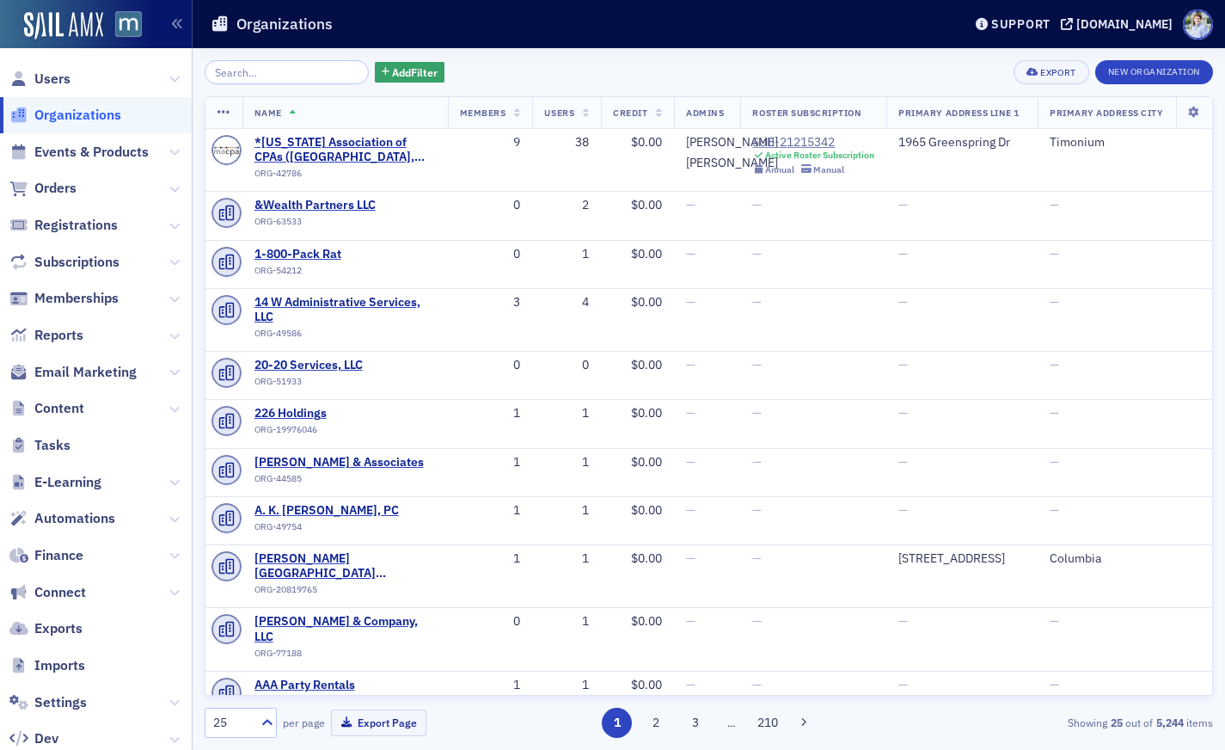
type input "CohnReznick"
click at [174, 298] on icon at bounding box center [174, 299] width 10 height 10
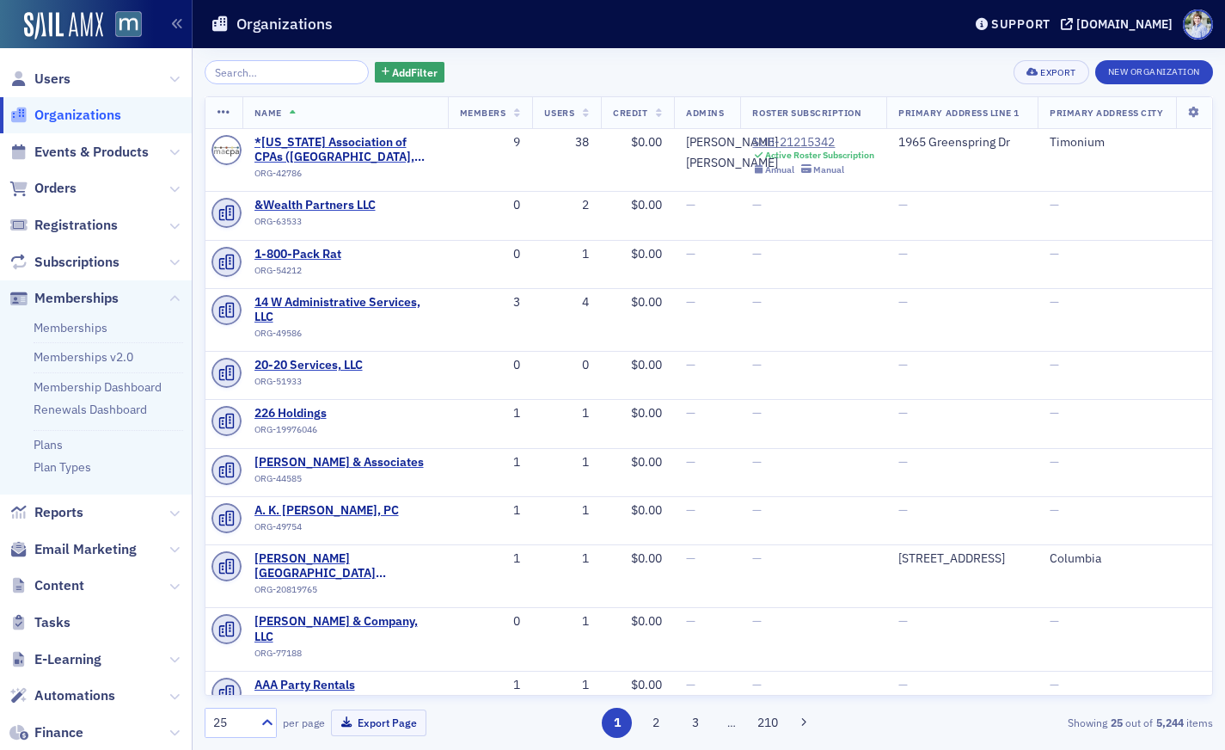
click at [52, 426] on ul "Memberships Memberships v2.0 Membership Dashboard Renewals Dashboard Plans Plan…" at bounding box center [96, 405] width 192 height 177
click at [52, 440] on link "Plans" at bounding box center [48, 444] width 29 height 15
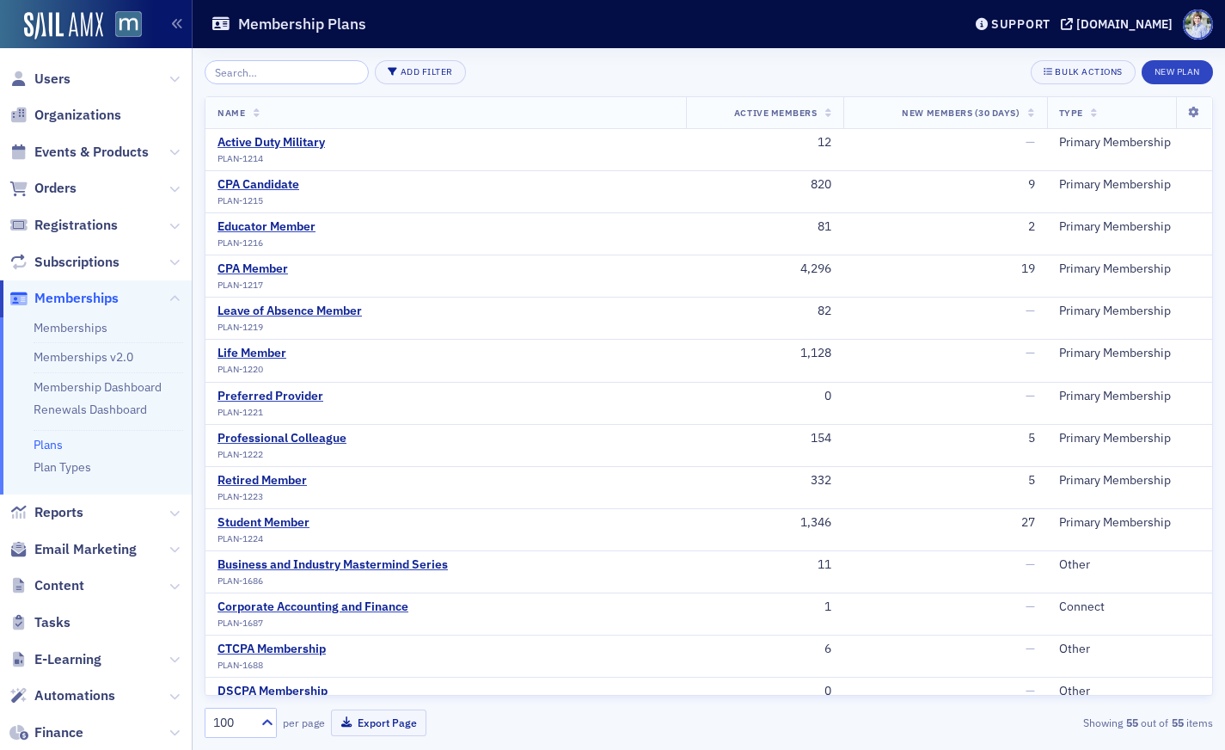
type input "CohnReznick"
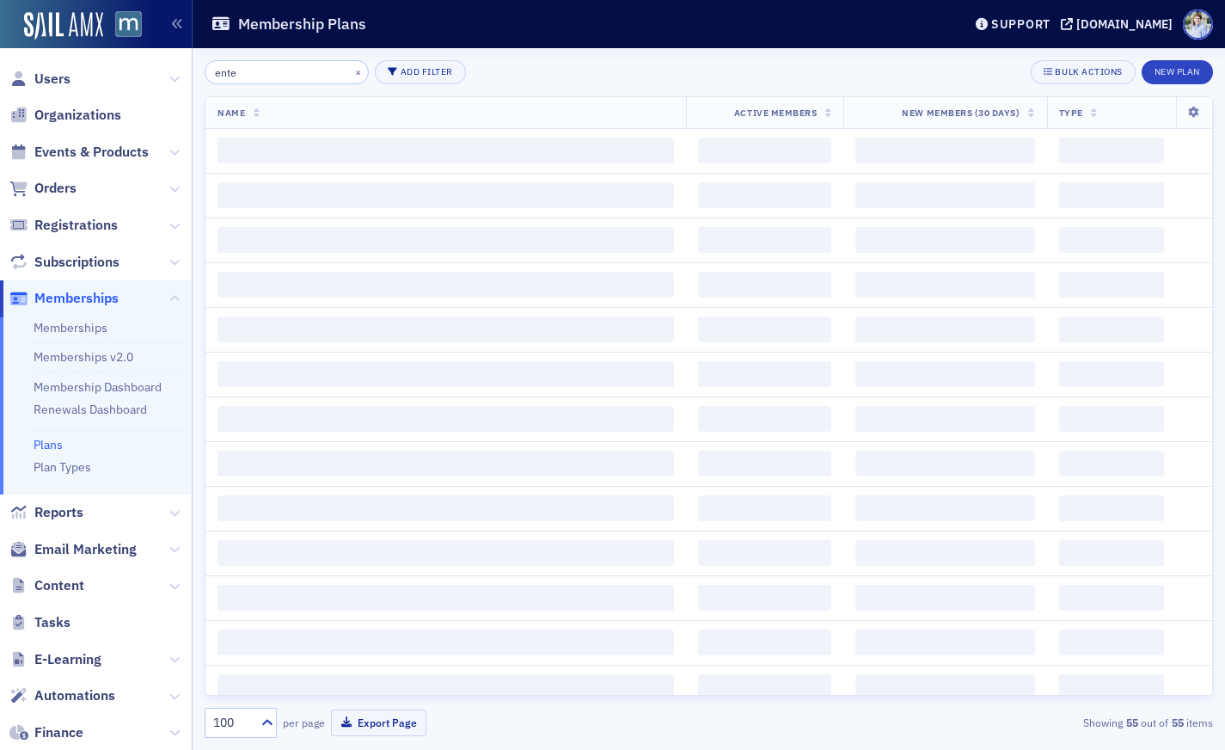
type input "enter"
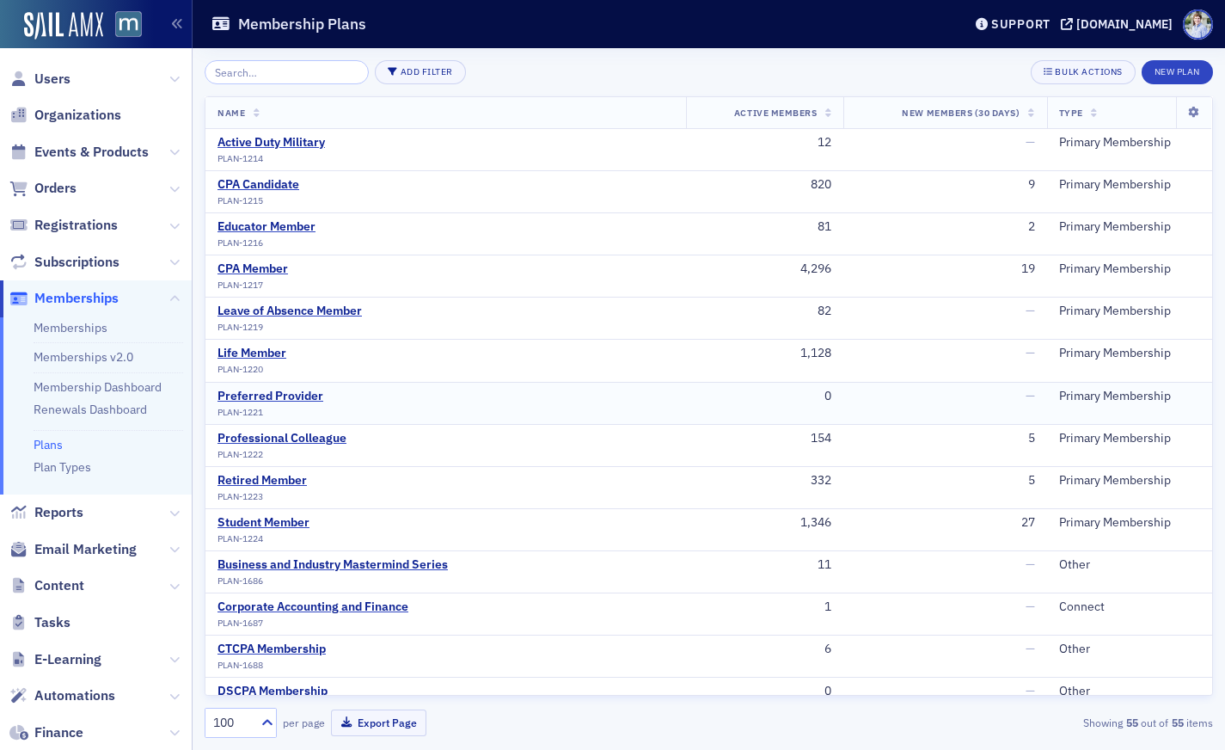
scroll to position [1, 0]
click at [278, 181] on div "CPA Candidate" at bounding box center [259, 183] width 82 height 15
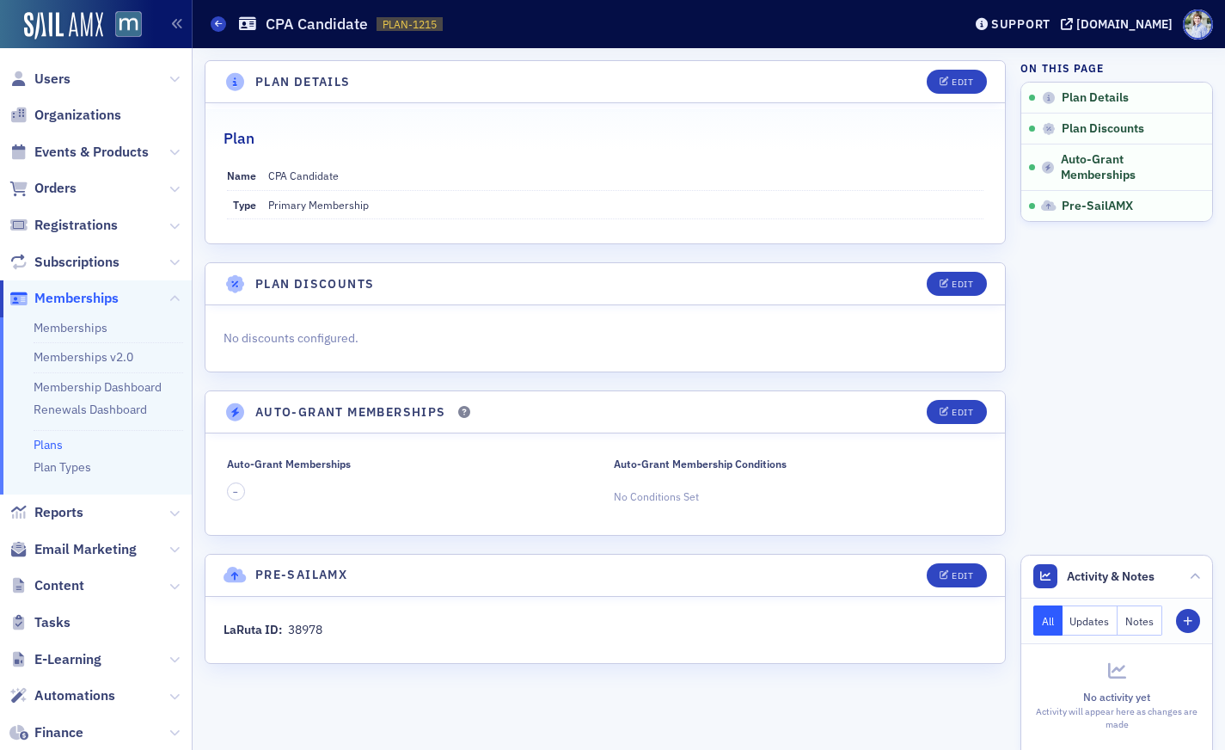
scroll to position [257, 0]
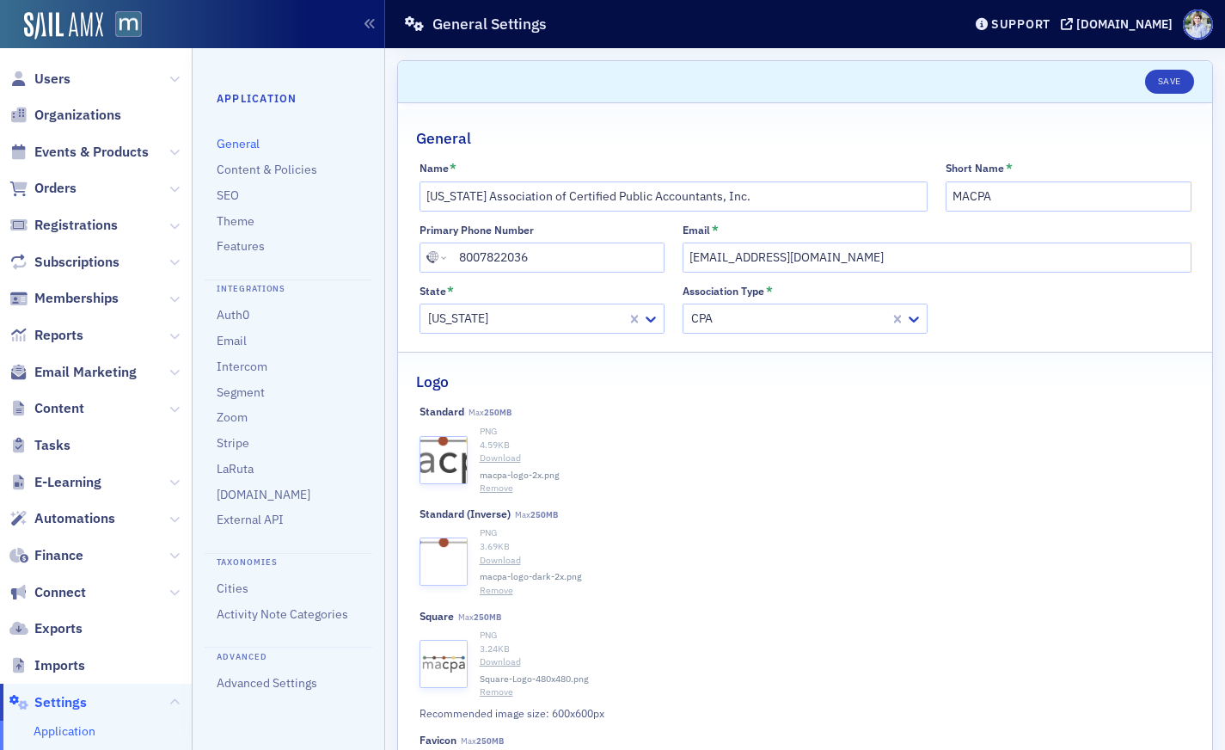
scroll to position [343, 0]
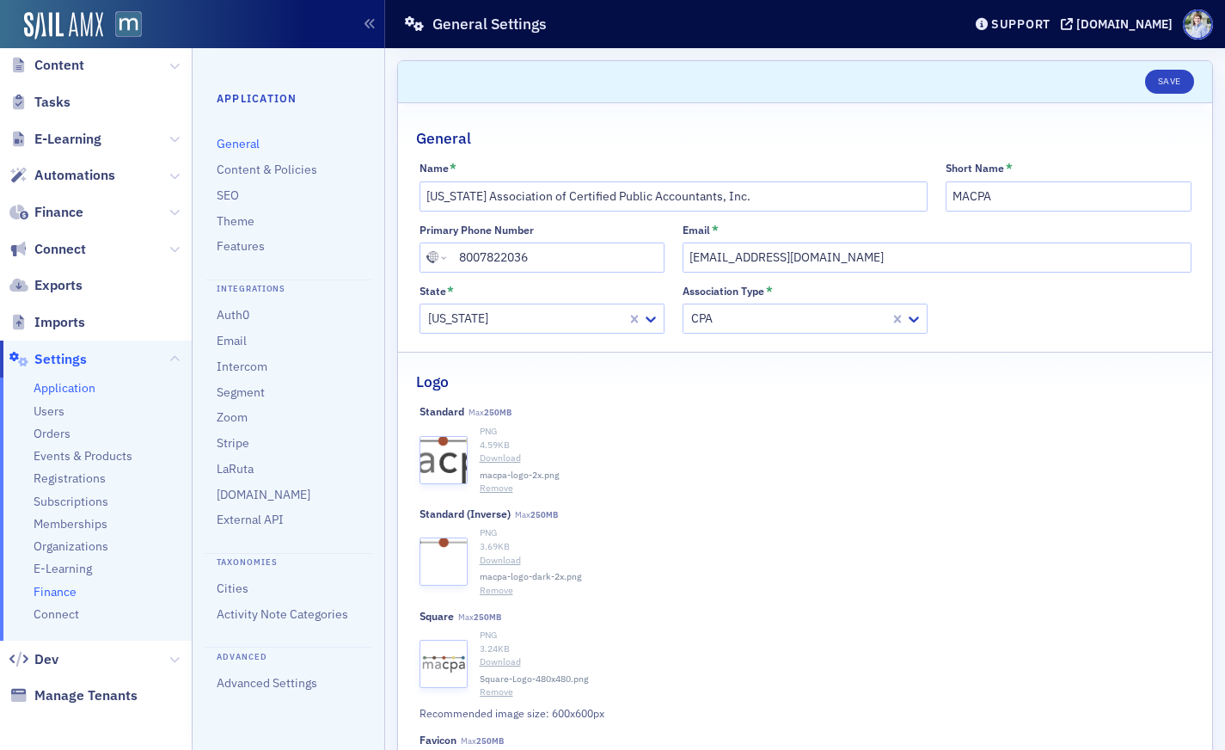
click at [60, 591] on span "Finance" at bounding box center [55, 592] width 43 height 16
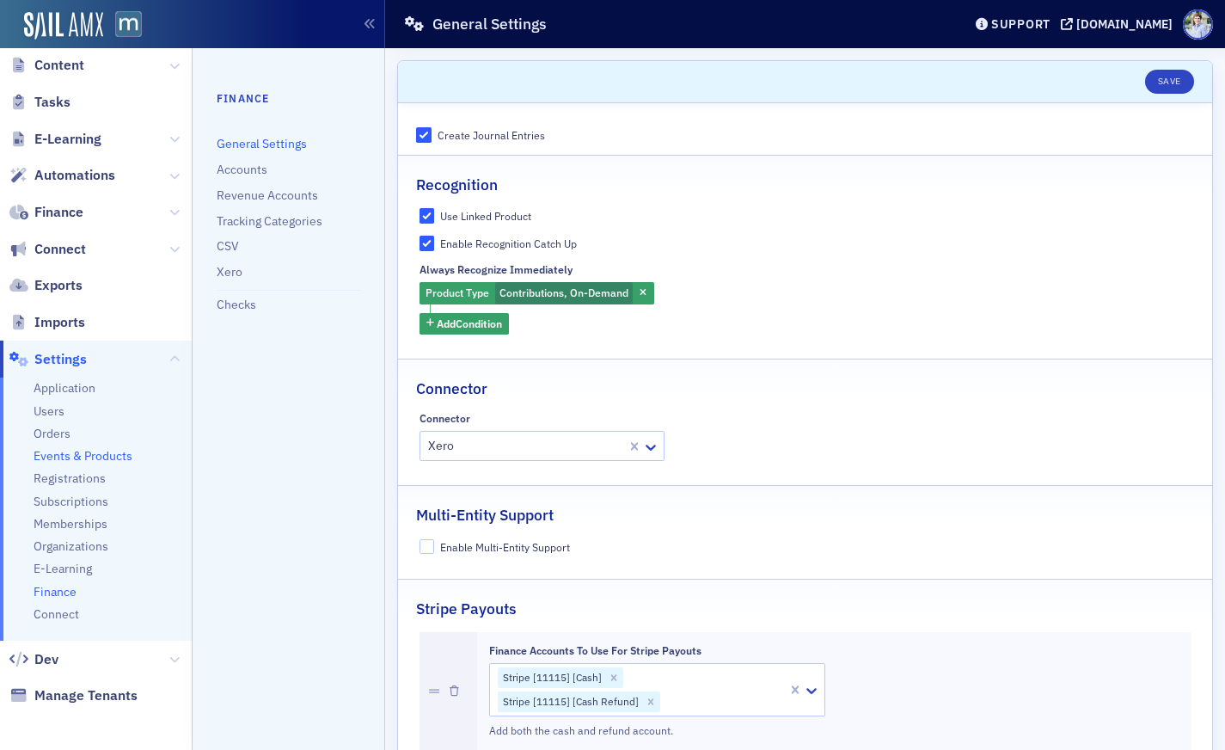
click at [59, 455] on span "Events & Products" at bounding box center [83, 456] width 99 height 16
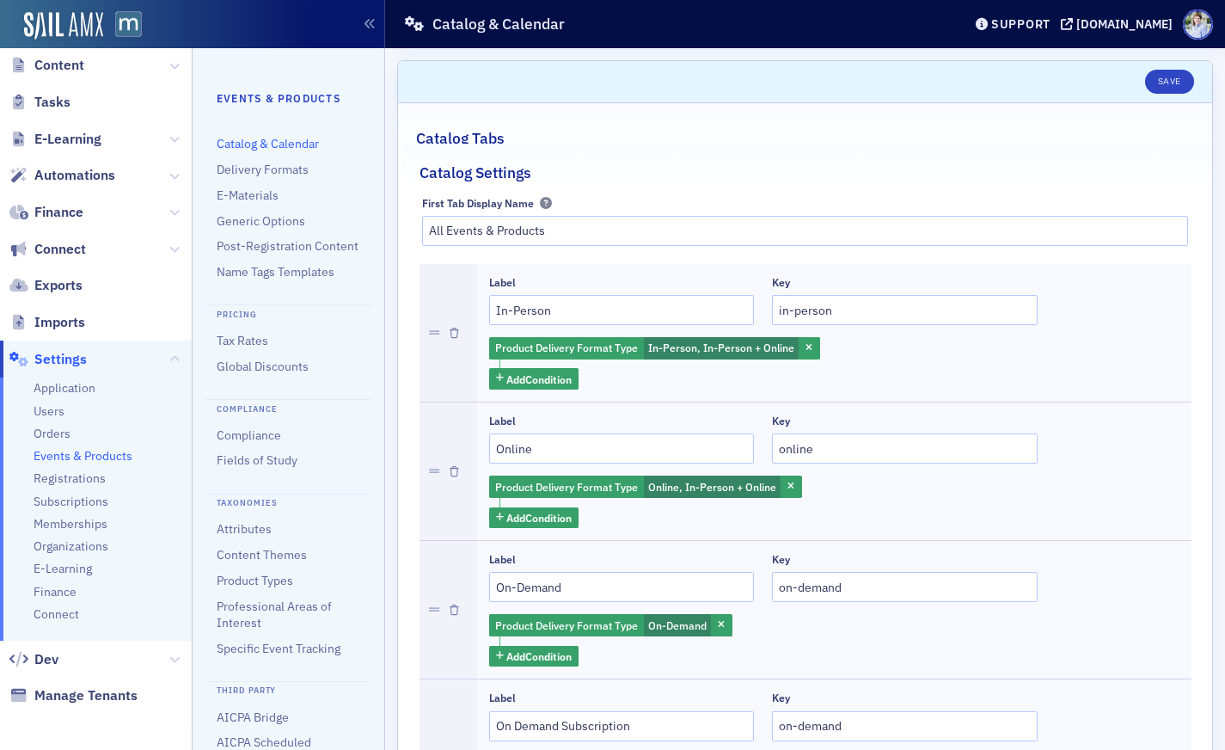
click at [340, 212] on ul "Events & Products Catalog & Calendar Delivery Formats E-Materials Generic Optio…" at bounding box center [289, 505] width 144 height 831
click at [250, 375] on ul "Events & Products Catalog & Calendar Delivery Formats E-Materials Generic Optio…" at bounding box center [289, 505] width 144 height 831
click at [256, 368] on link "Global Discounts" at bounding box center [263, 366] width 92 height 15
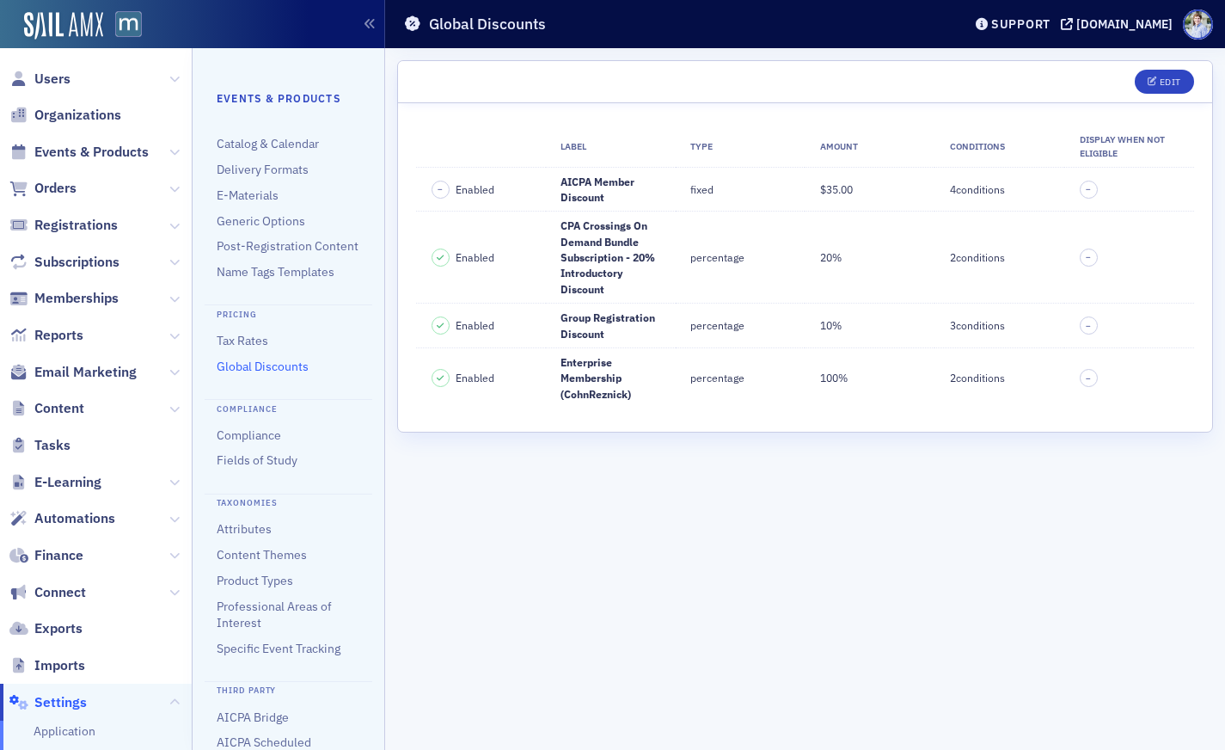
click at [118, 192] on span "Orders" at bounding box center [96, 188] width 192 height 37
click at [563, 23] on div "Global Discounts" at bounding box center [669, 24] width 533 height 33
click at [749, 31] on div "Global Discounts" at bounding box center [669, 24] width 533 height 33
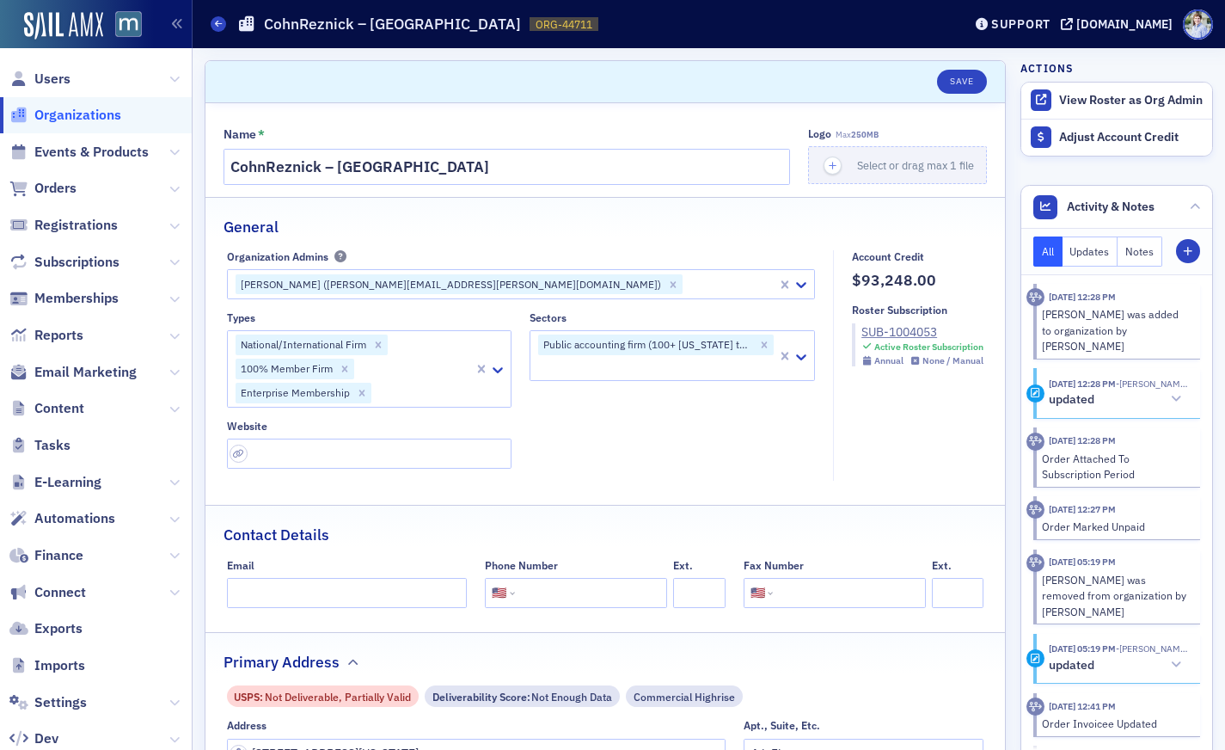
select select "US"
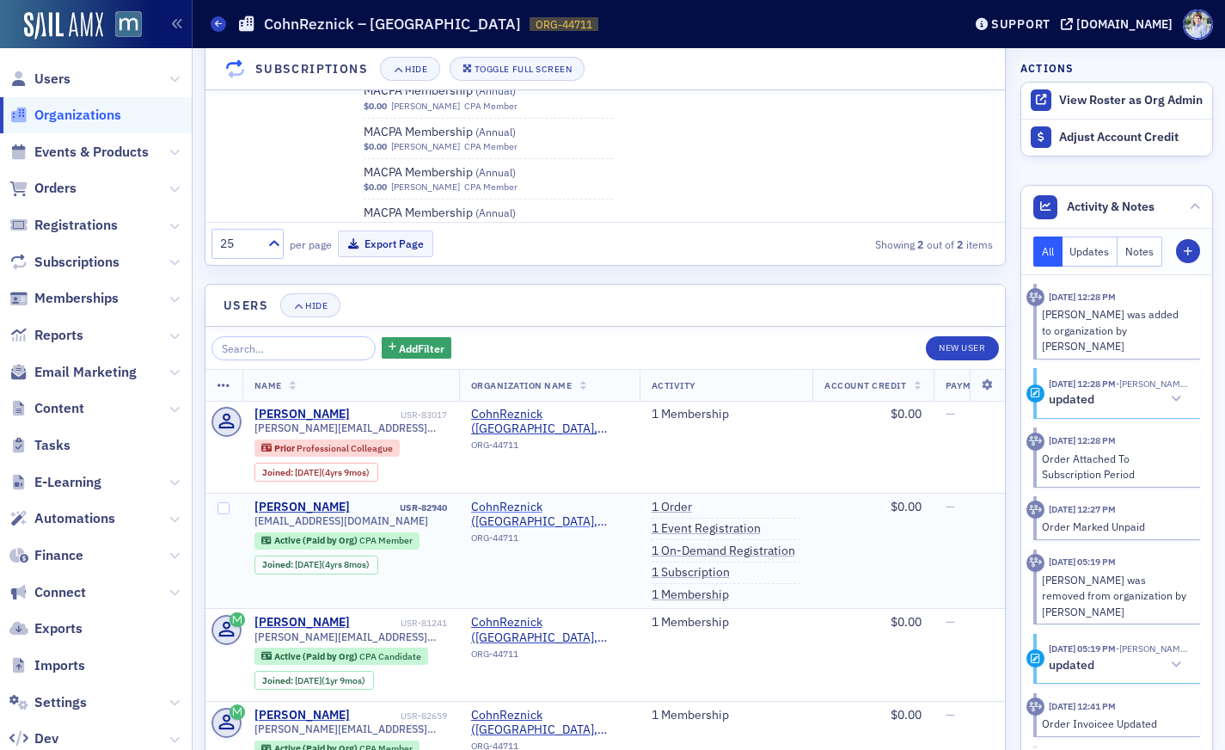
scroll to position [2345, 0]
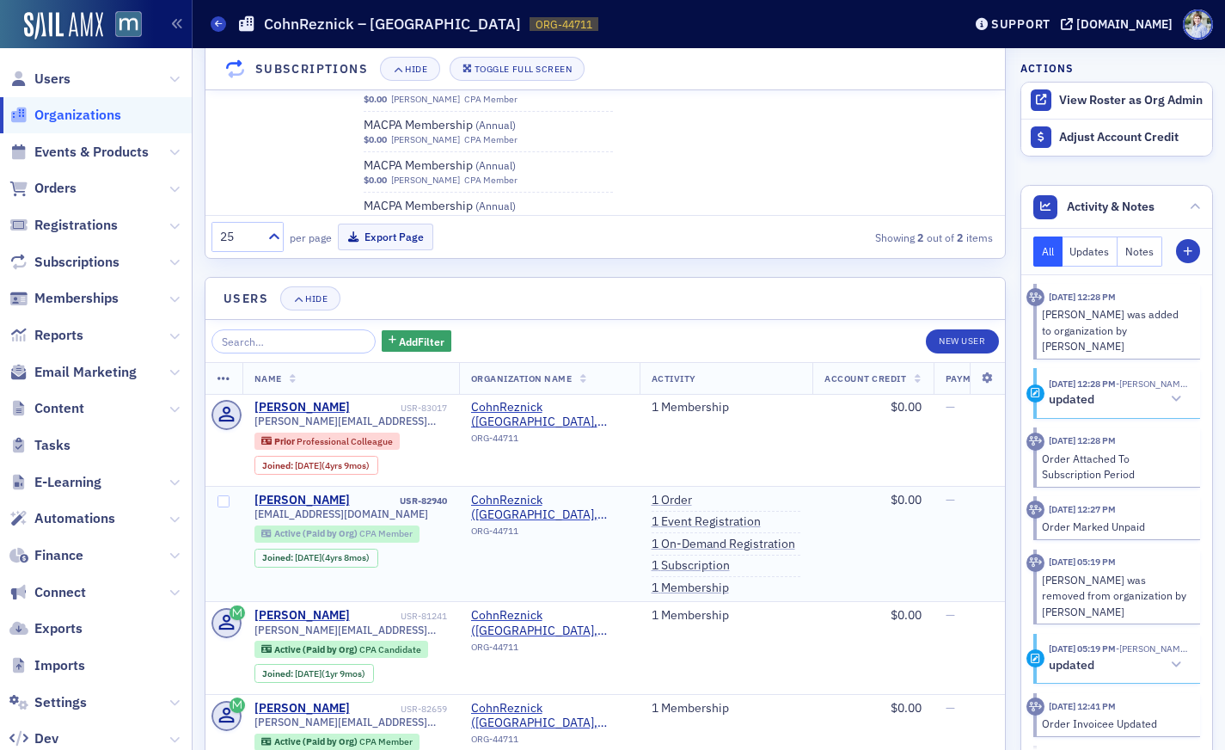
click at [338, 532] on span "Active (Paid by Org)" at bounding box center [316, 533] width 85 height 12
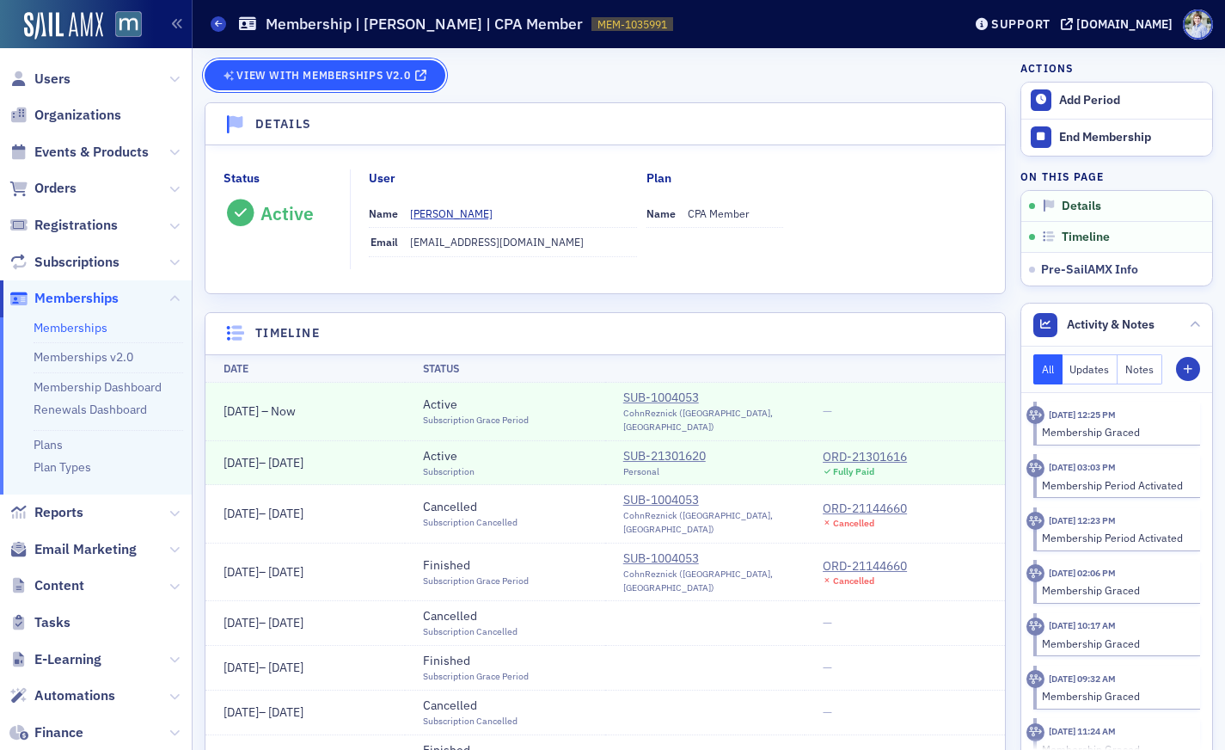
click at [365, 79] on span "View with Memberships v2.0" at bounding box center [323, 75] width 174 height 9
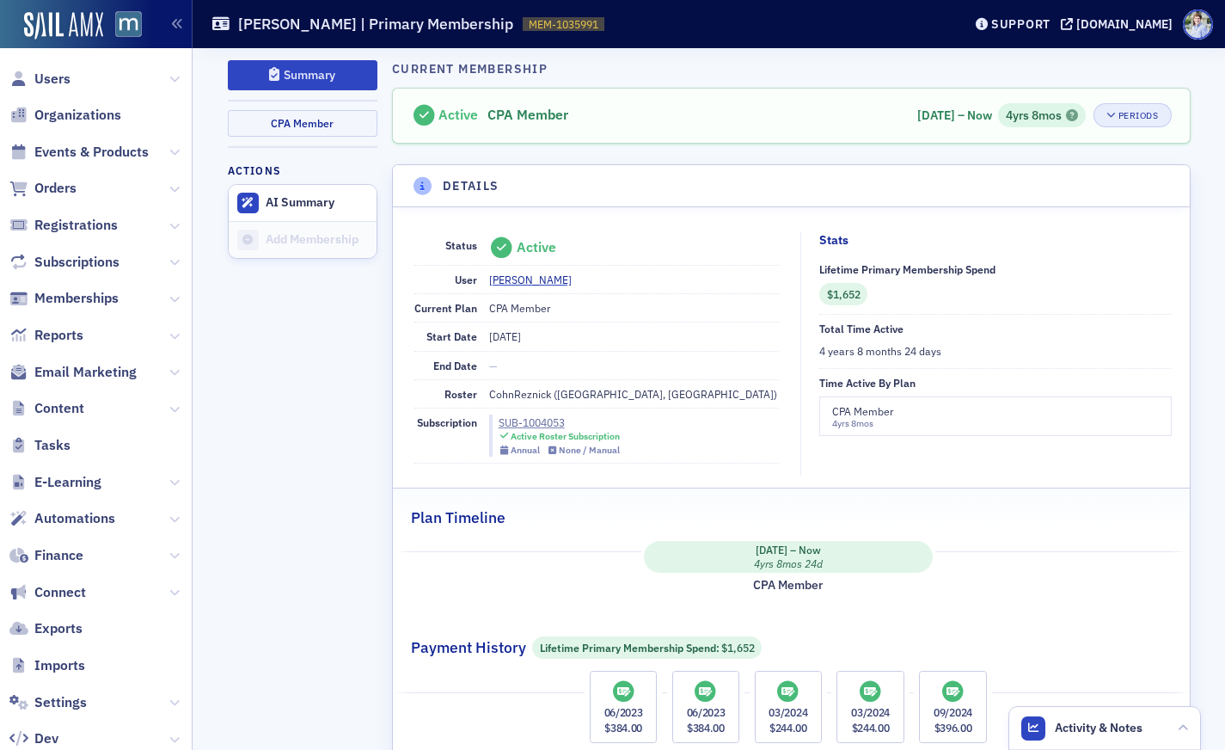
scroll to position [1, 0]
drag, startPoint x: 1144, startPoint y: 117, endPoint x: 989, endPoint y: 142, distance: 157.6
click at [1144, 117] on div "Periods" at bounding box center [1139, 114] width 40 height 9
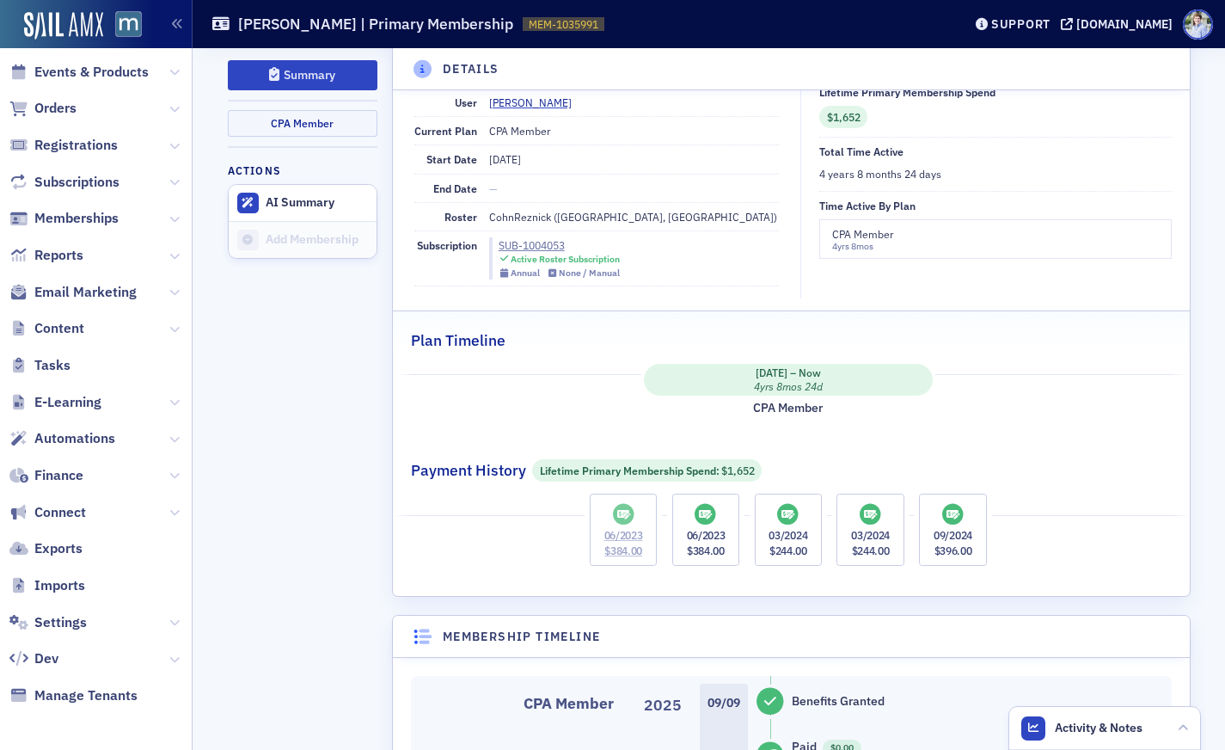
scroll to position [838, 0]
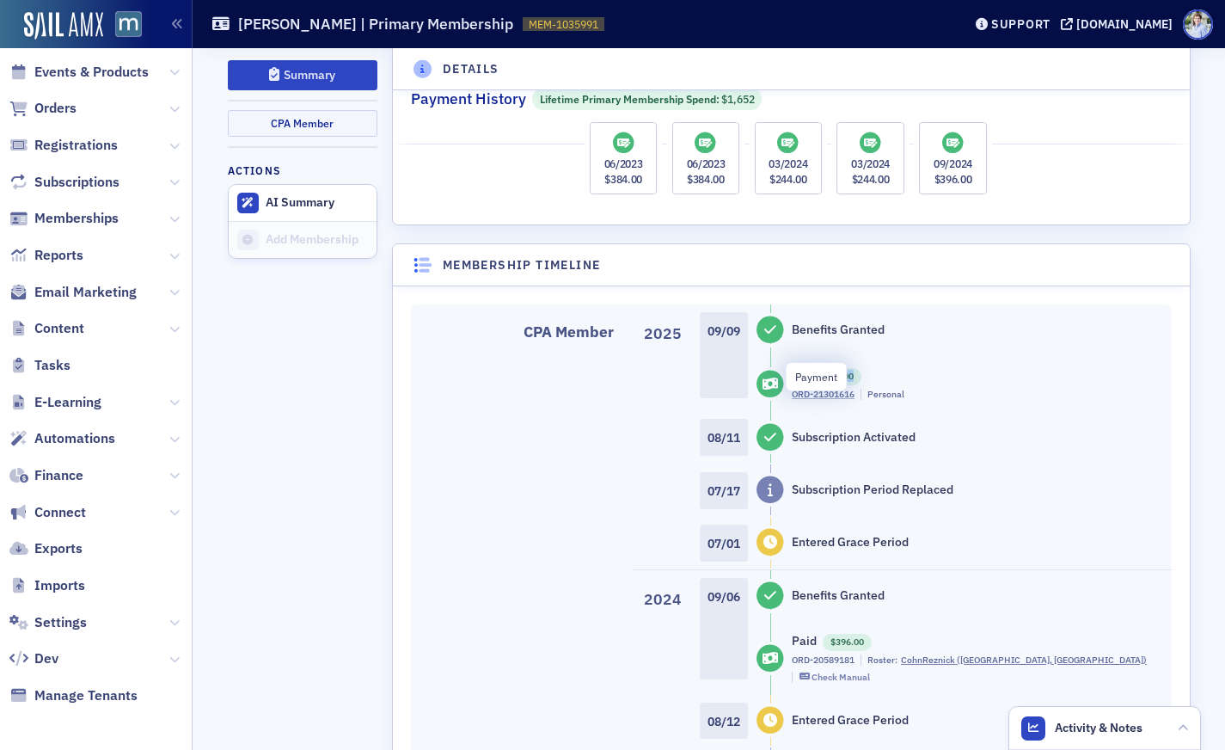
drag, startPoint x: 852, startPoint y: 376, endPoint x: 880, endPoint y: 375, distance: 27.5
click at [861, 375] on div "$0.00" at bounding box center [842, 376] width 39 height 17
click at [861, 376] on div "$0.00" at bounding box center [842, 376] width 39 height 17
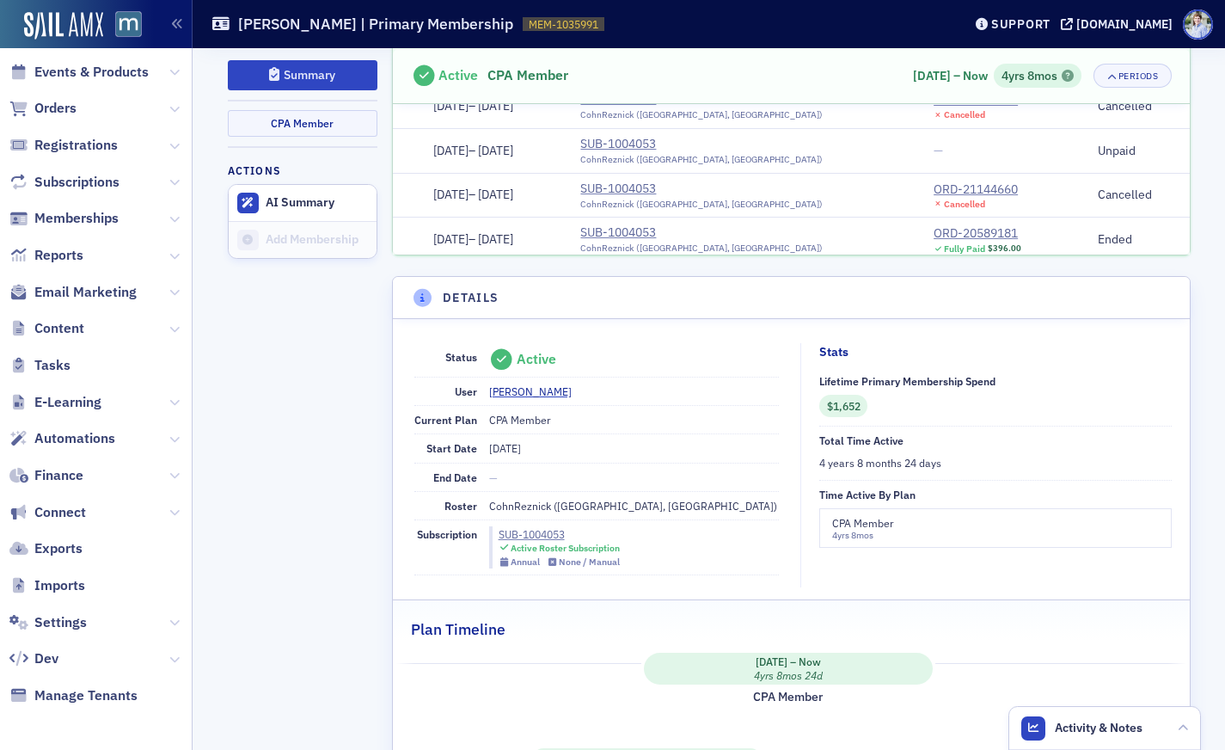
scroll to position [0, 0]
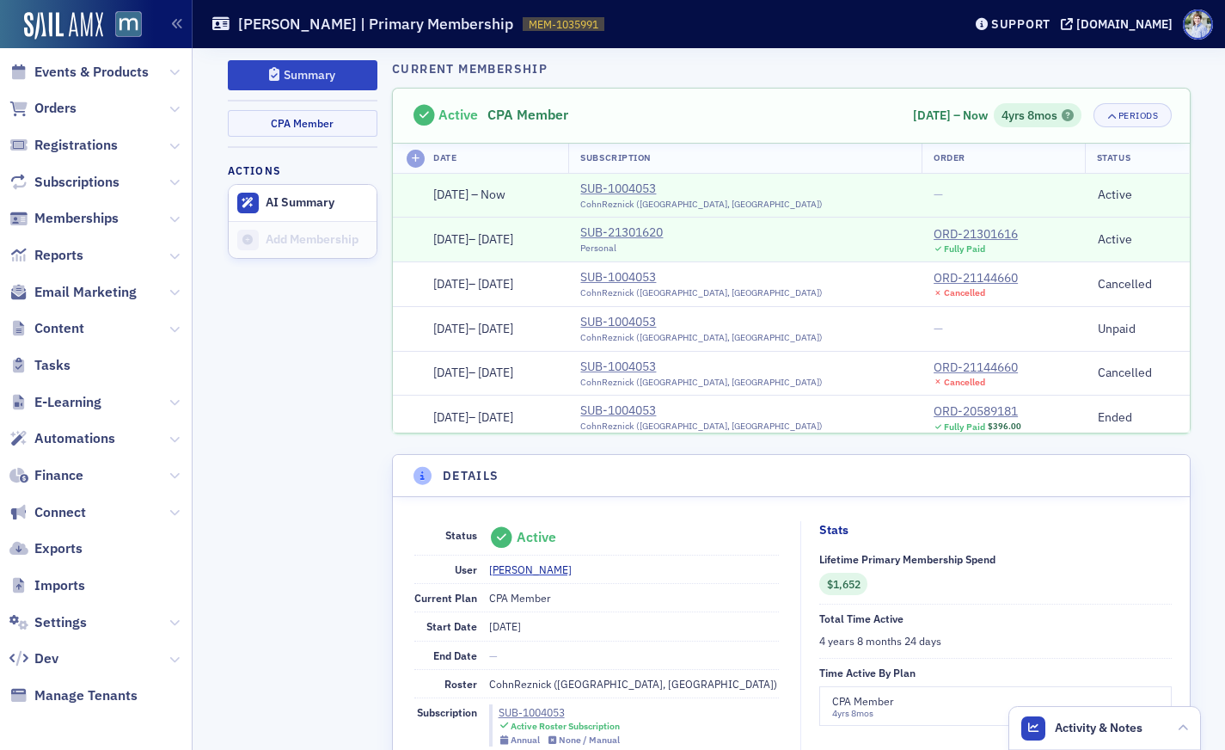
click at [612, 68] on h4 "Current Membership" at bounding box center [791, 69] width 798 height 18
drag, startPoint x: 513, startPoint y: 601, endPoint x: 513, endPoint y: 587, distance: 13.8
click at [513, 594] on dd "CPA Member" at bounding box center [634, 596] width 291 height 28
click at [515, 574] on div "[PERSON_NAME]" at bounding box center [530, 567] width 83 height 15
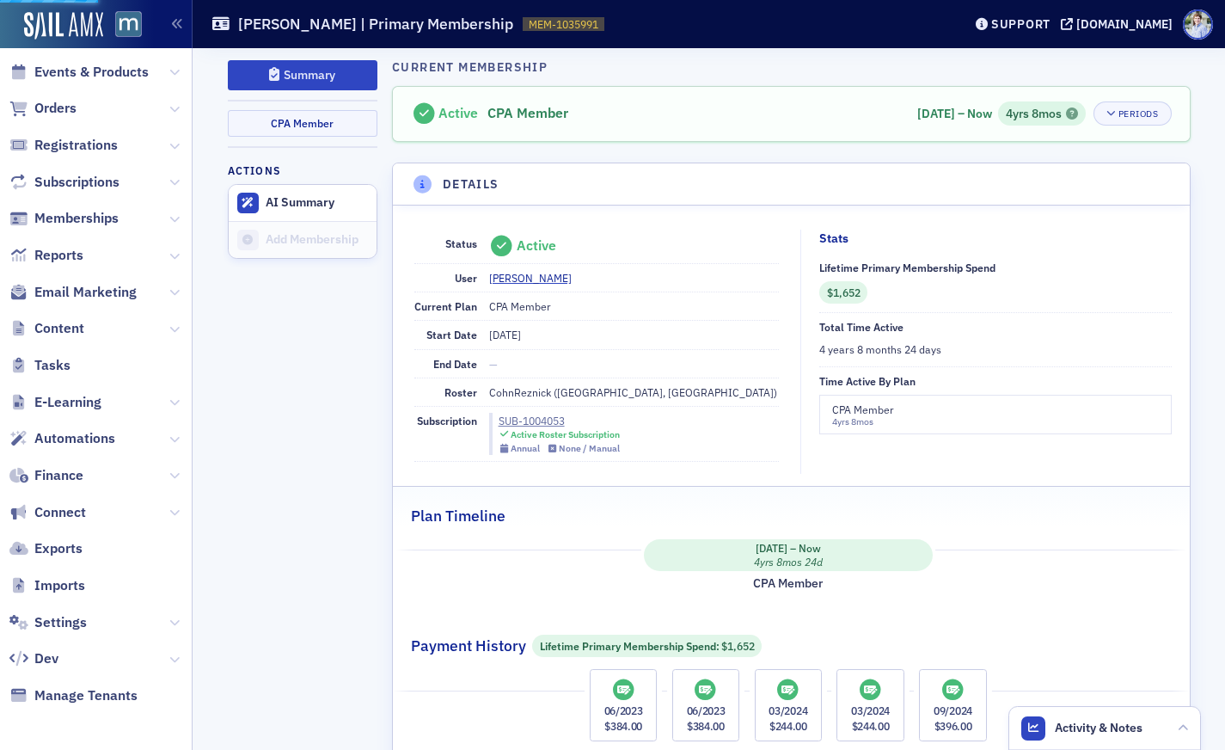
scroll to position [169, 0]
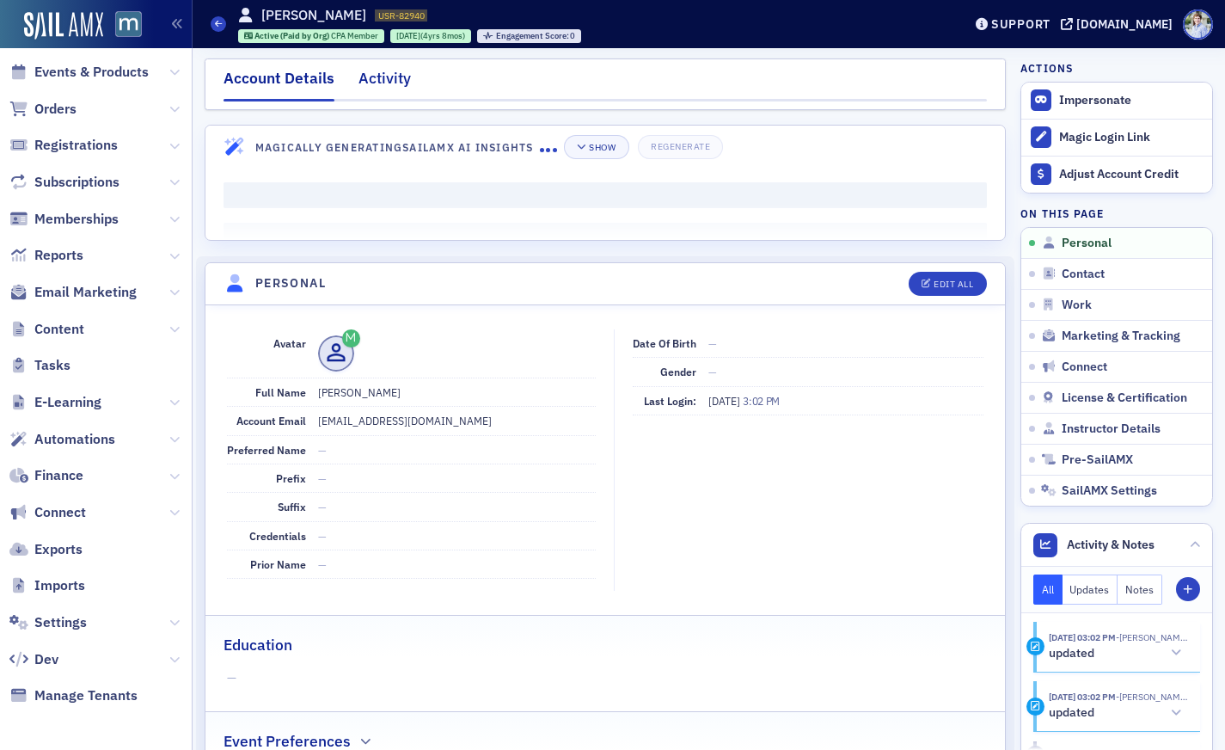
click at [380, 72] on div "Activity" at bounding box center [385, 83] width 52 height 32
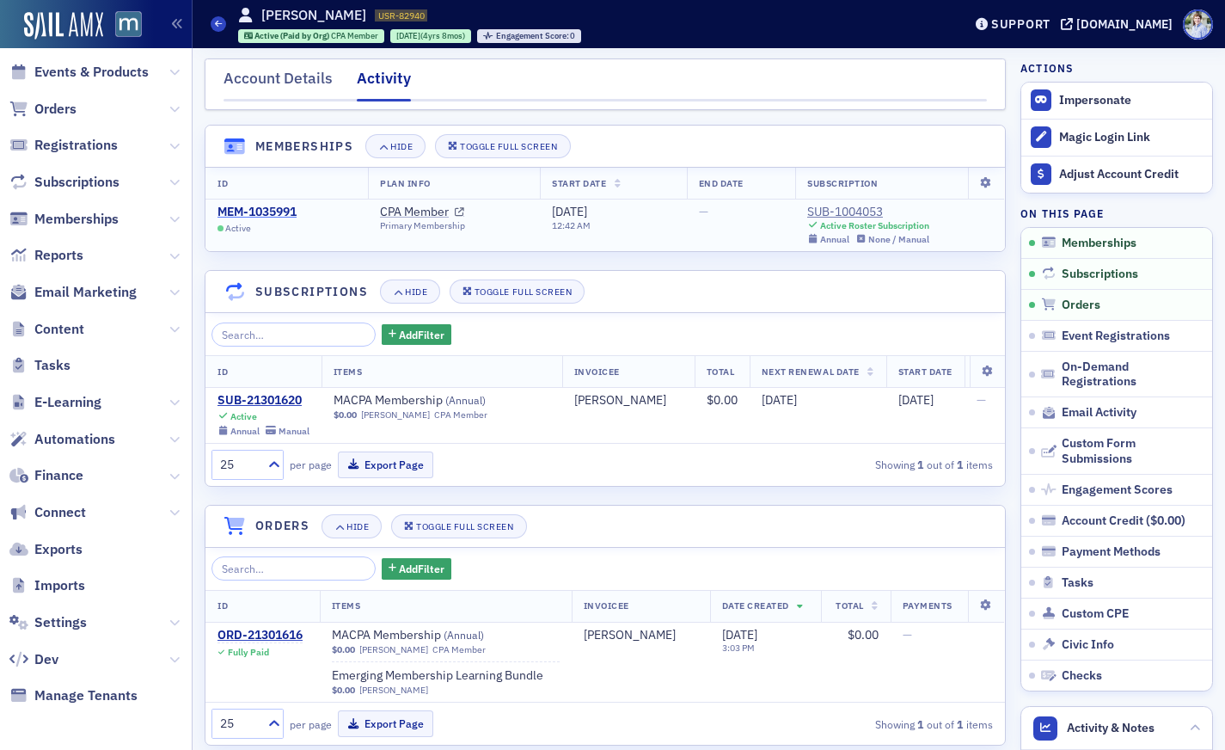
click at [266, 207] on div "MEM-1035991" at bounding box center [257, 212] width 79 height 15
